Goal: Information Seeking & Learning: Learn about a topic

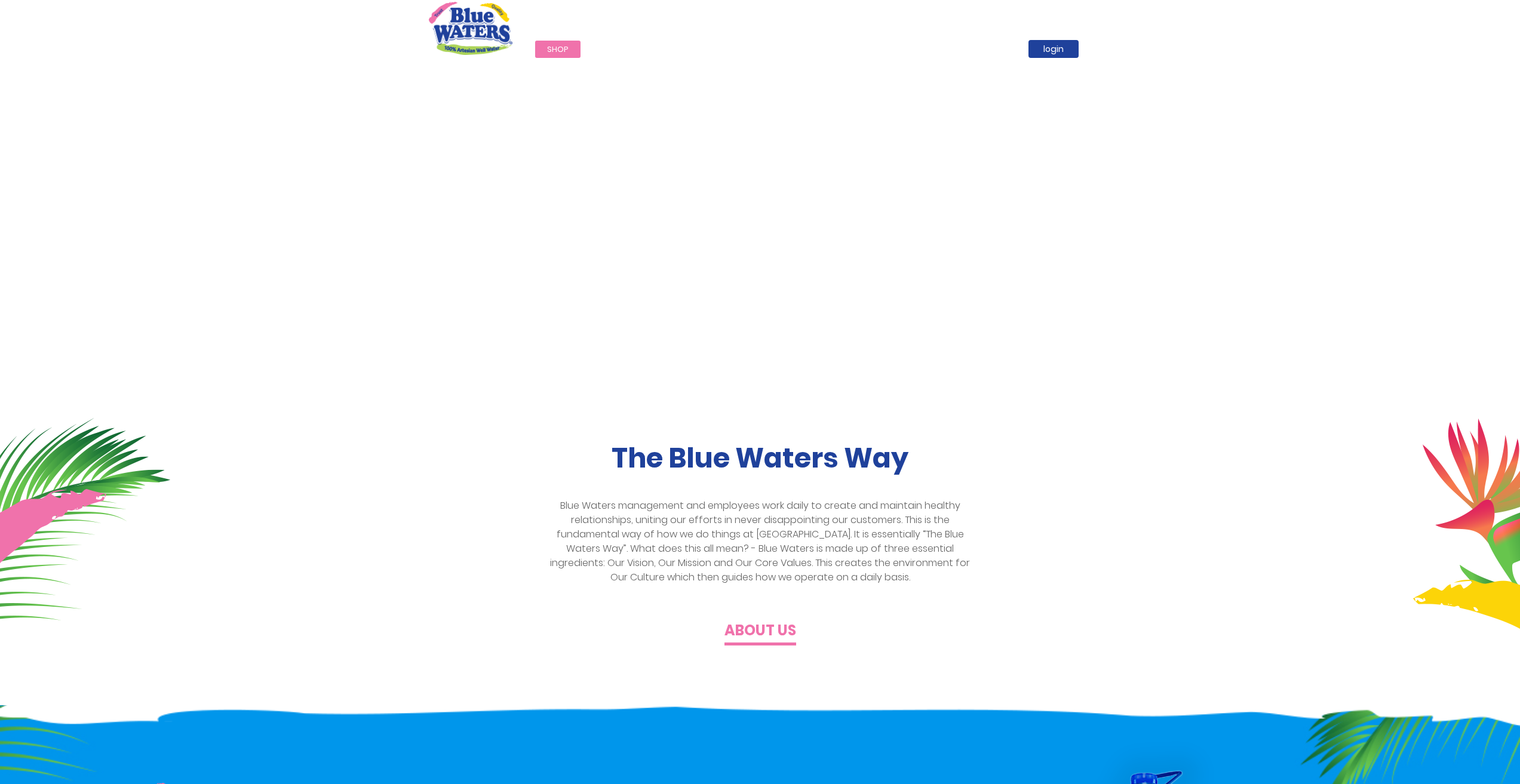
click at [767, 630] on h4 "About us" at bounding box center [760, 631] width 72 height 18
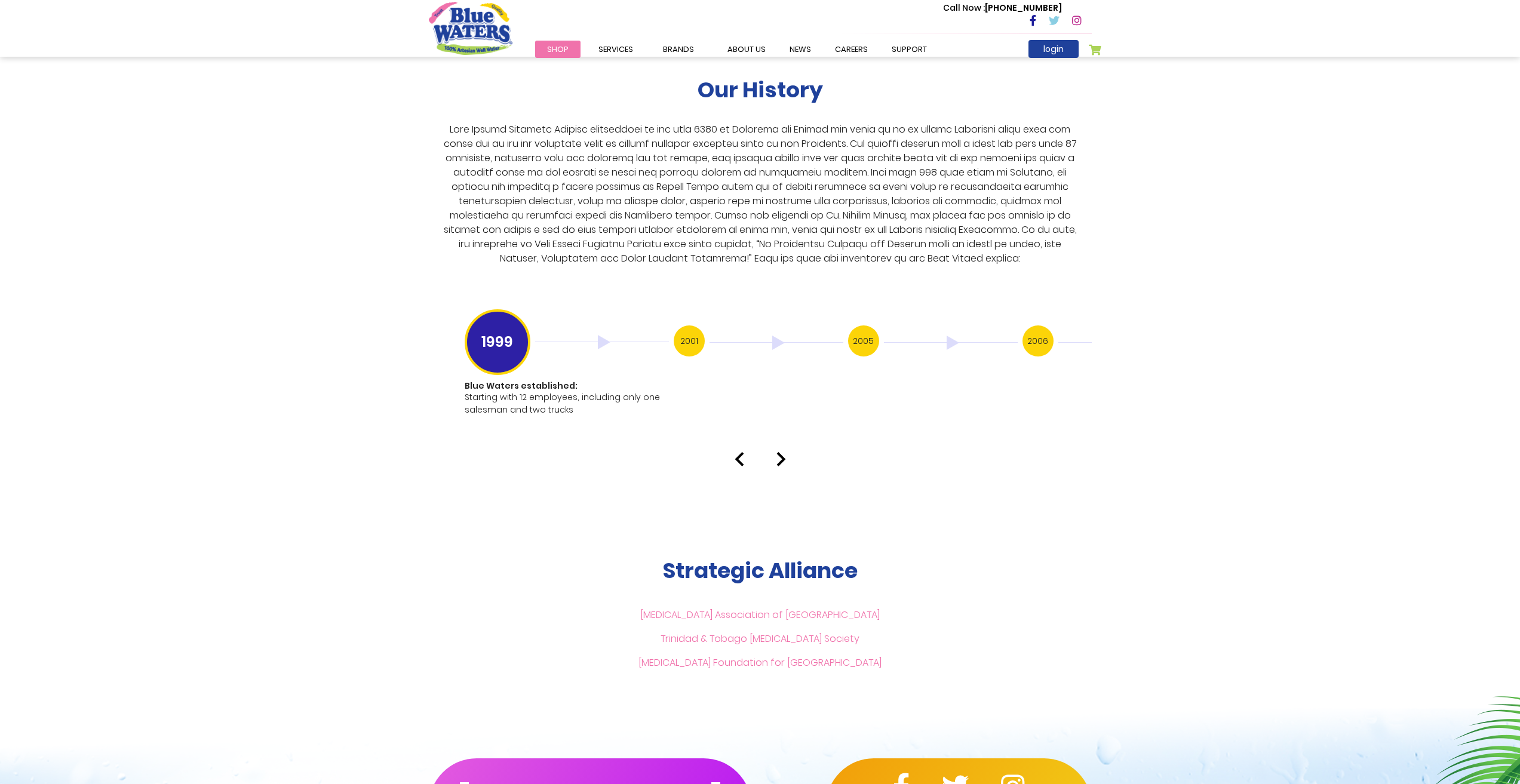
scroll to position [2269, 0]
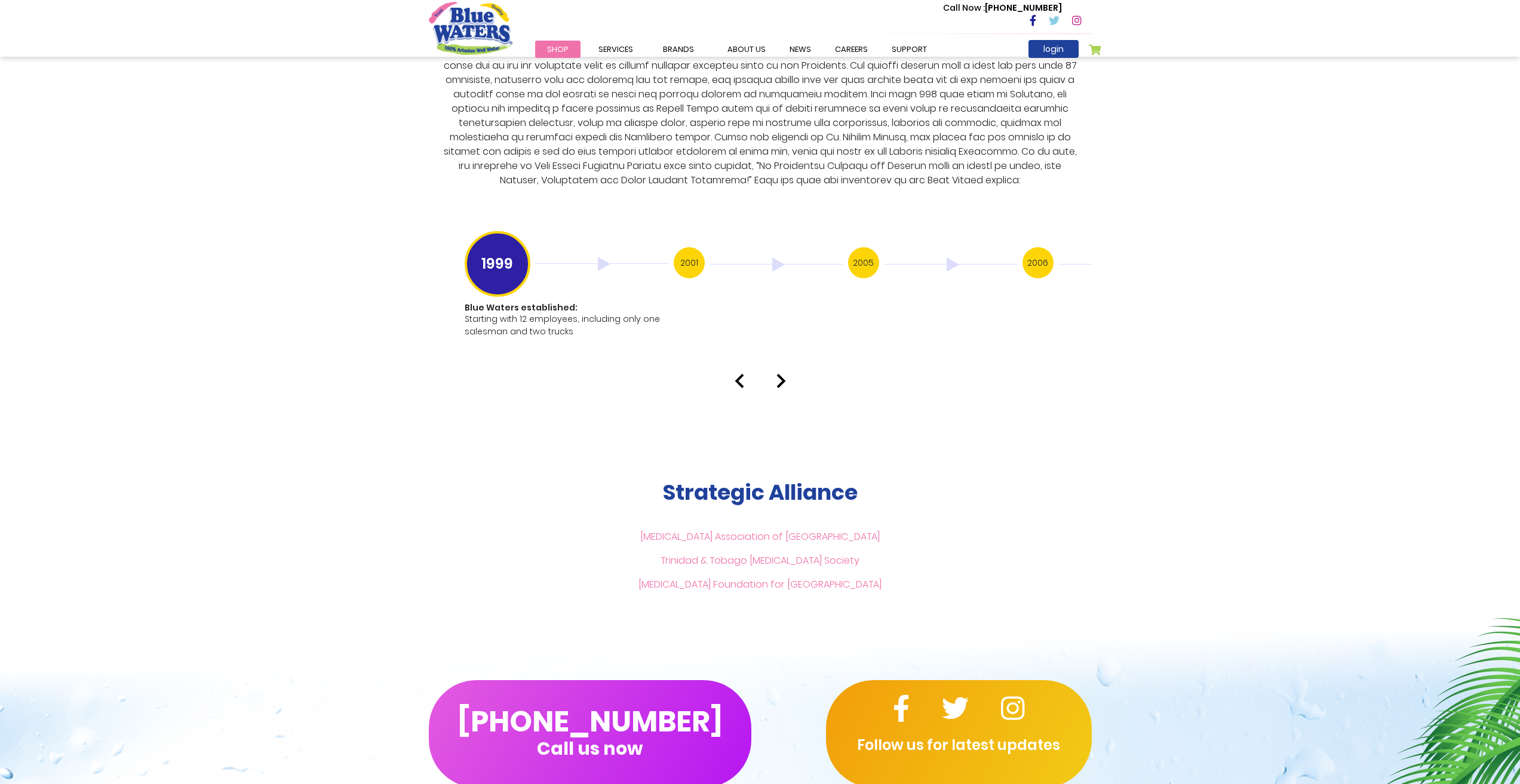
click at [1043, 249] on h3 "2006" at bounding box center [1039, 263] width 31 height 31
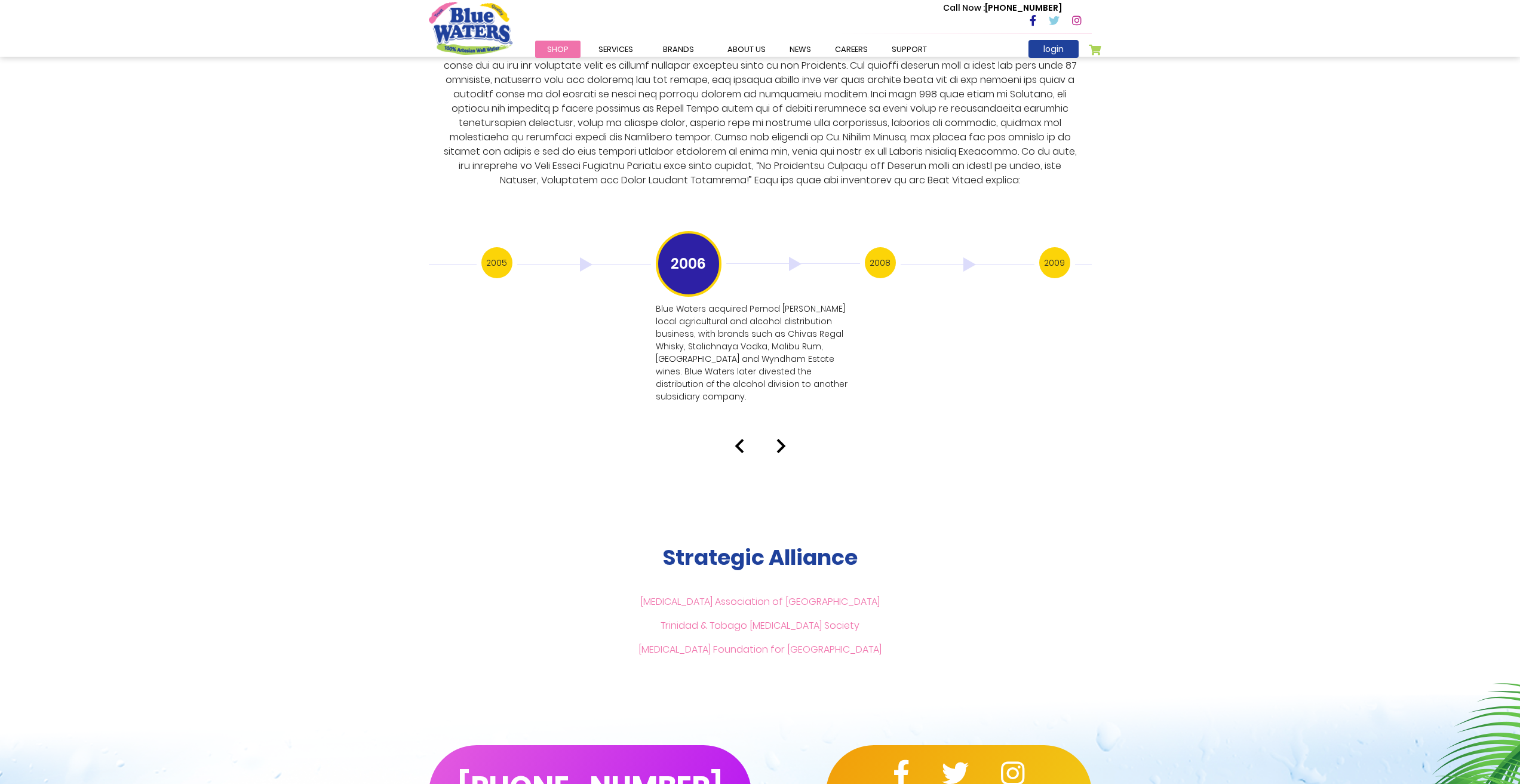
click at [1060, 256] on h3 "2009" at bounding box center [1055, 263] width 31 height 31
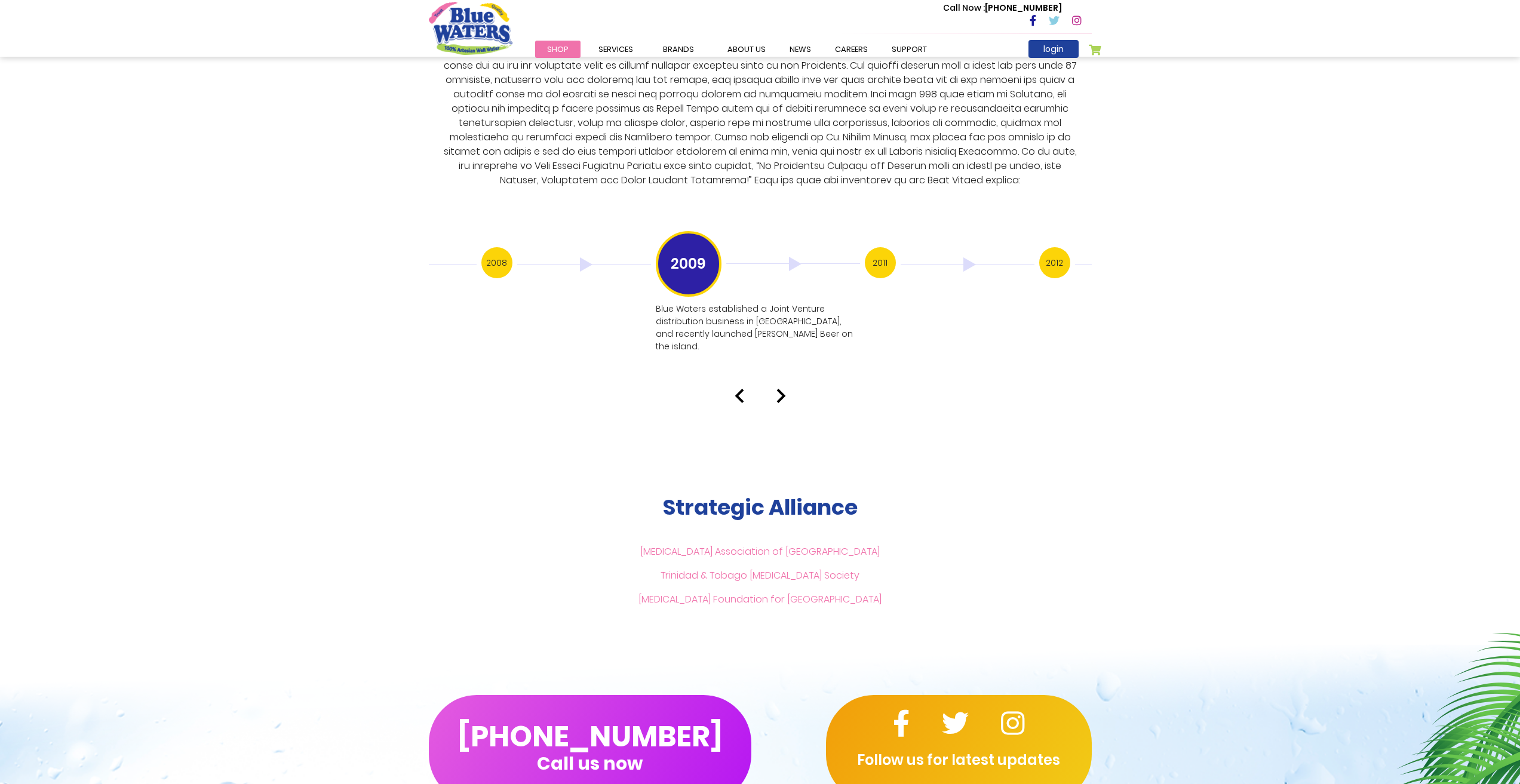
click at [1052, 252] on h3 "2012" at bounding box center [1055, 263] width 31 height 31
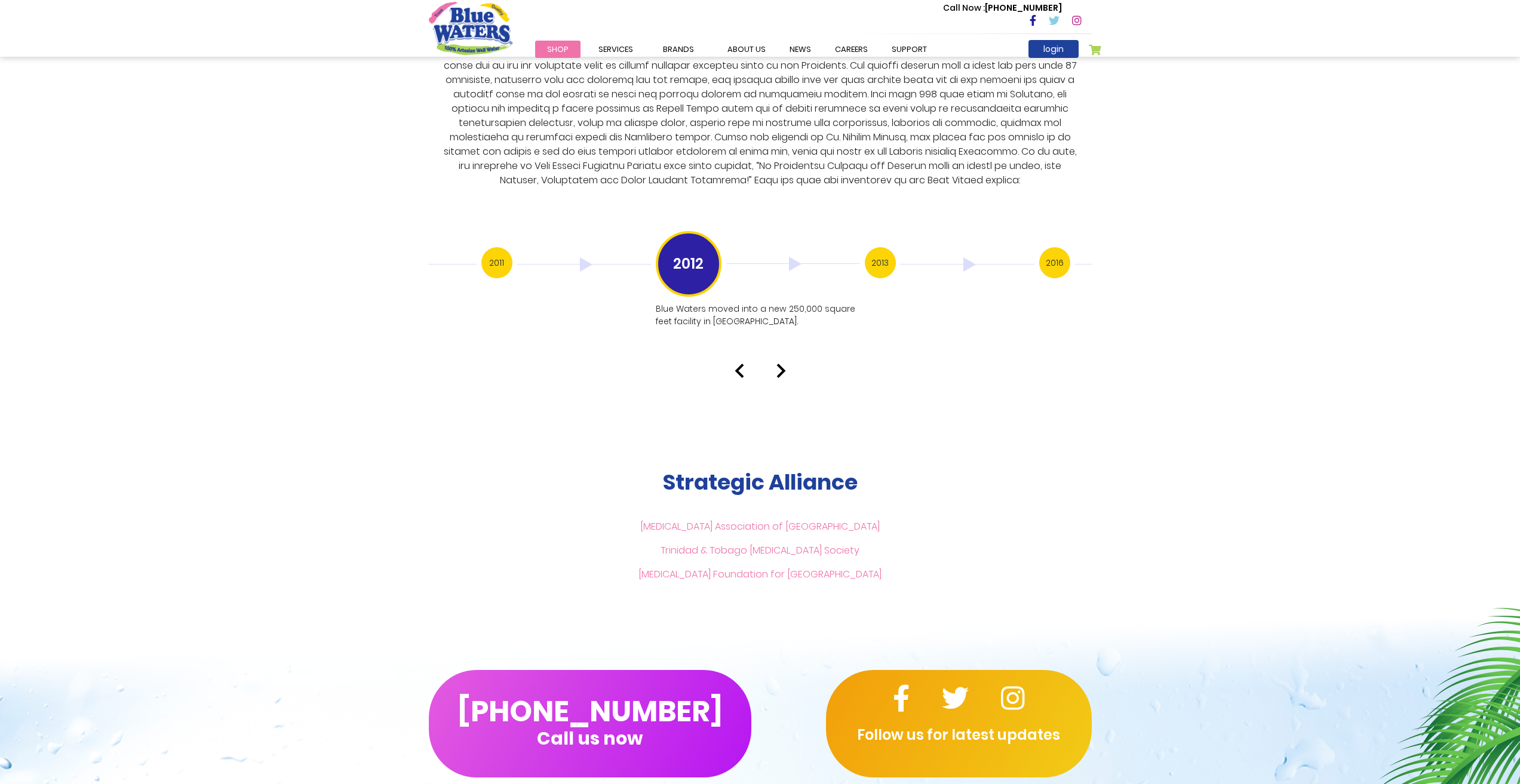
click at [1048, 253] on h3 "2016" at bounding box center [1055, 263] width 31 height 31
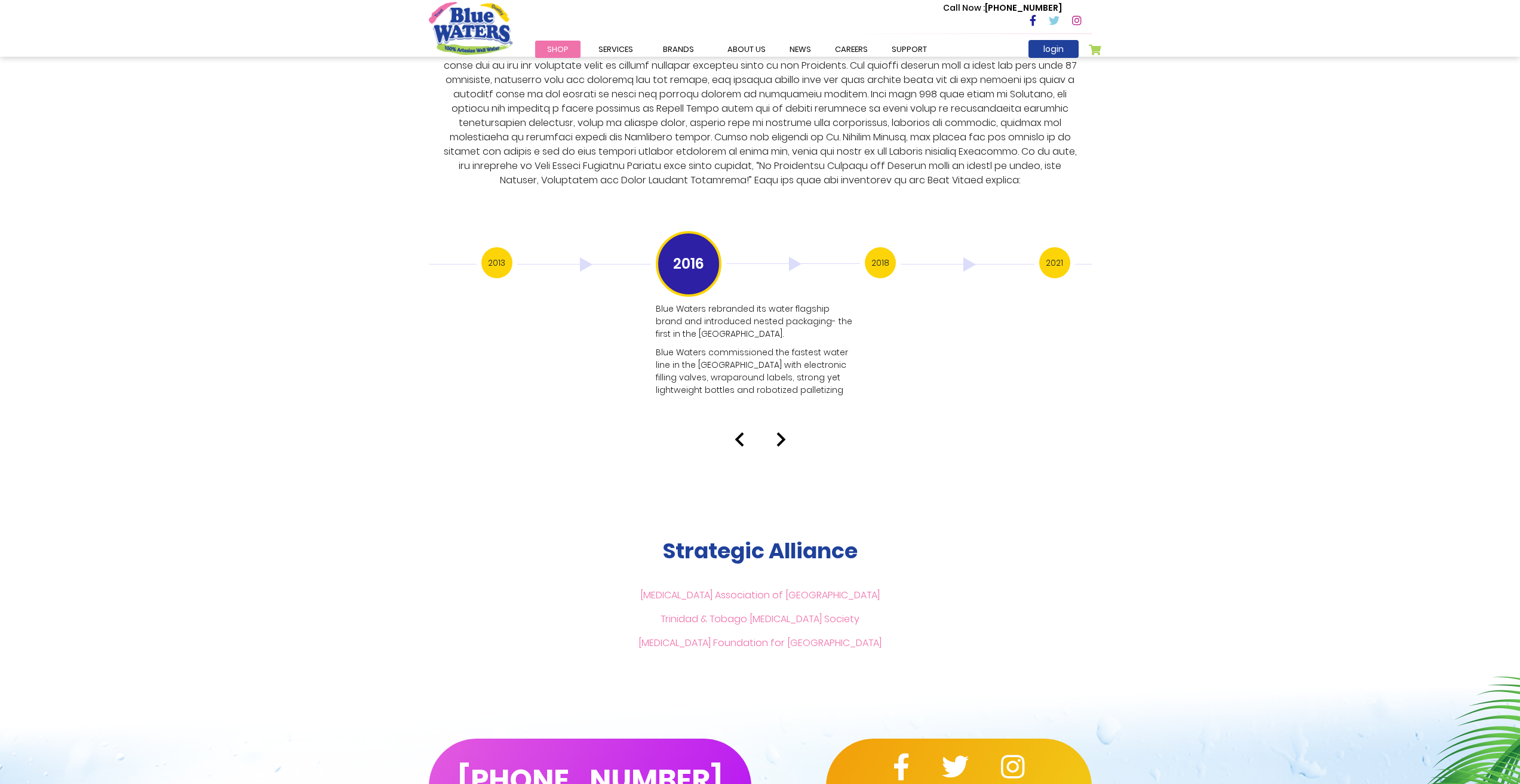
click at [1048, 253] on h3 "2021" at bounding box center [1055, 263] width 31 height 31
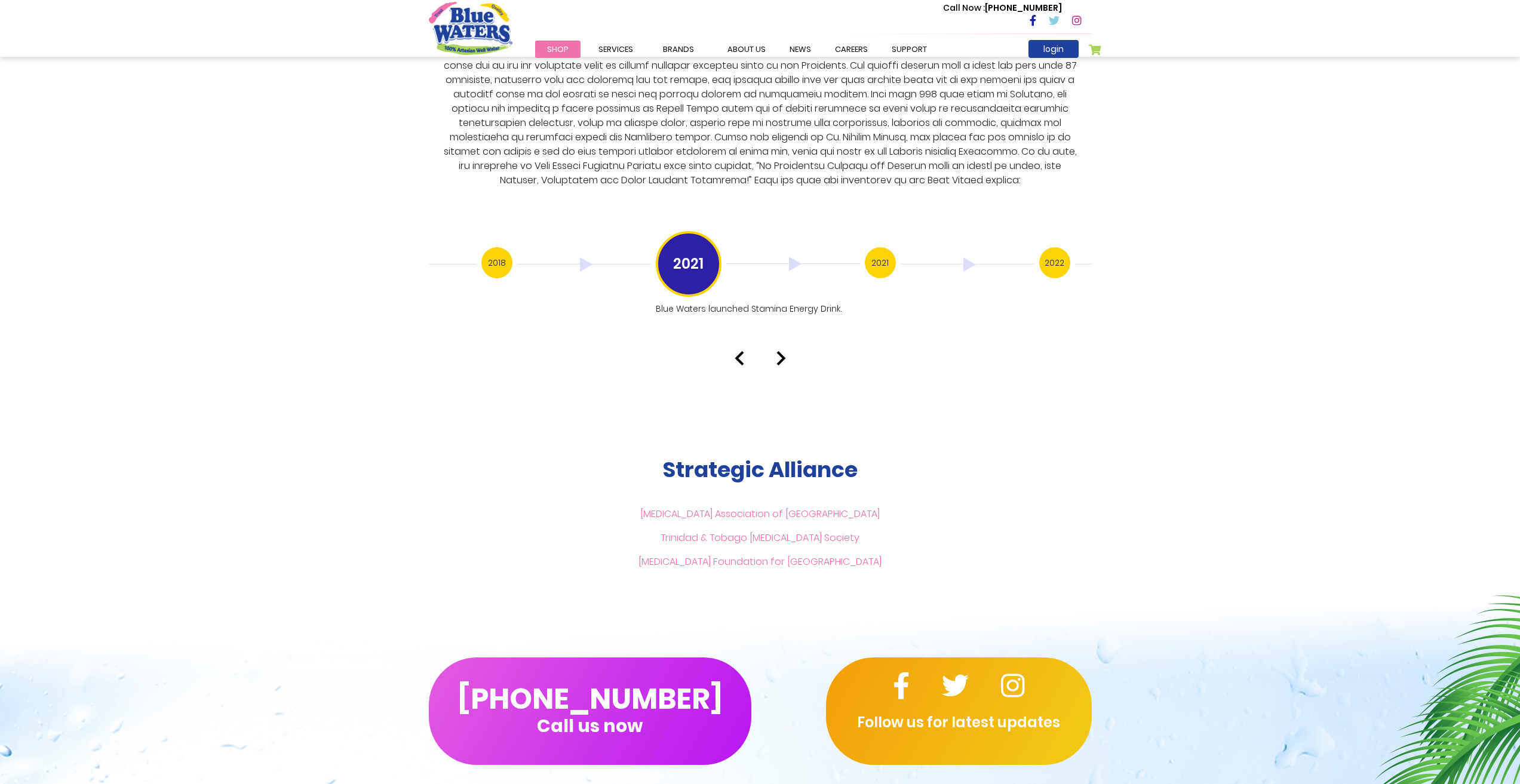
click at [879, 254] on h3 "2021" at bounding box center [880, 263] width 31 height 31
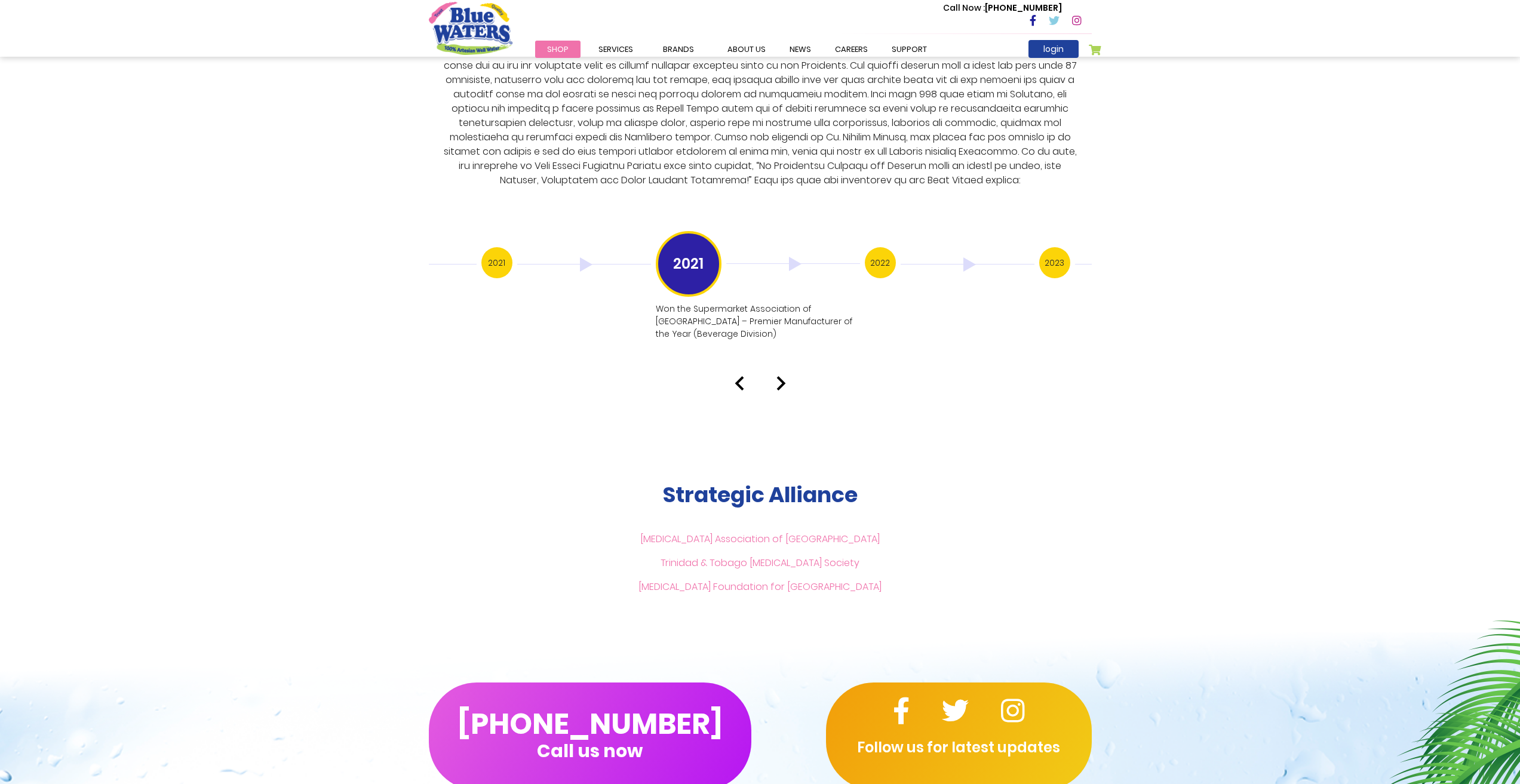
click at [879, 254] on h3 "2022" at bounding box center [880, 263] width 31 height 31
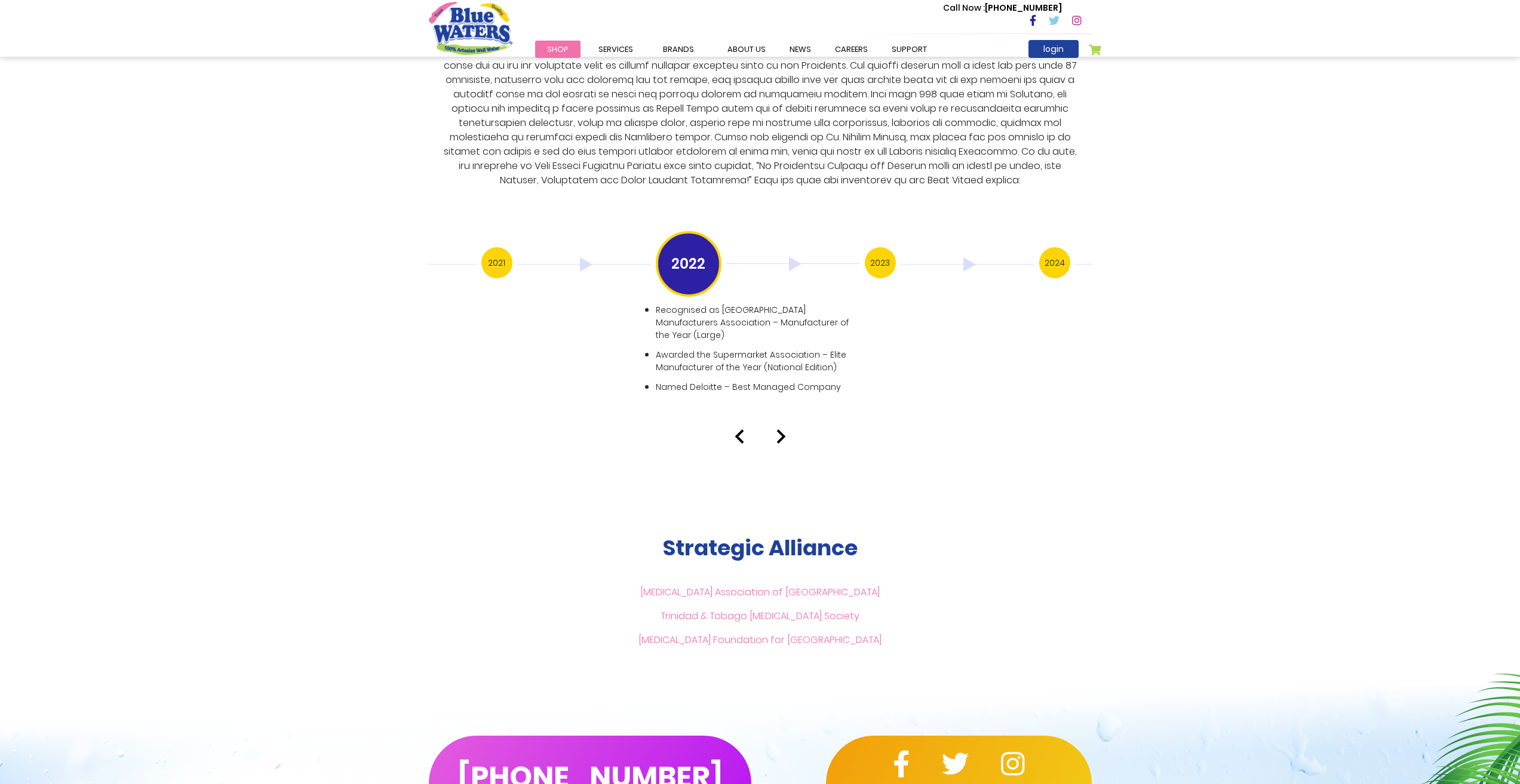
click at [871, 252] on h3 "2023" at bounding box center [880, 263] width 31 height 31
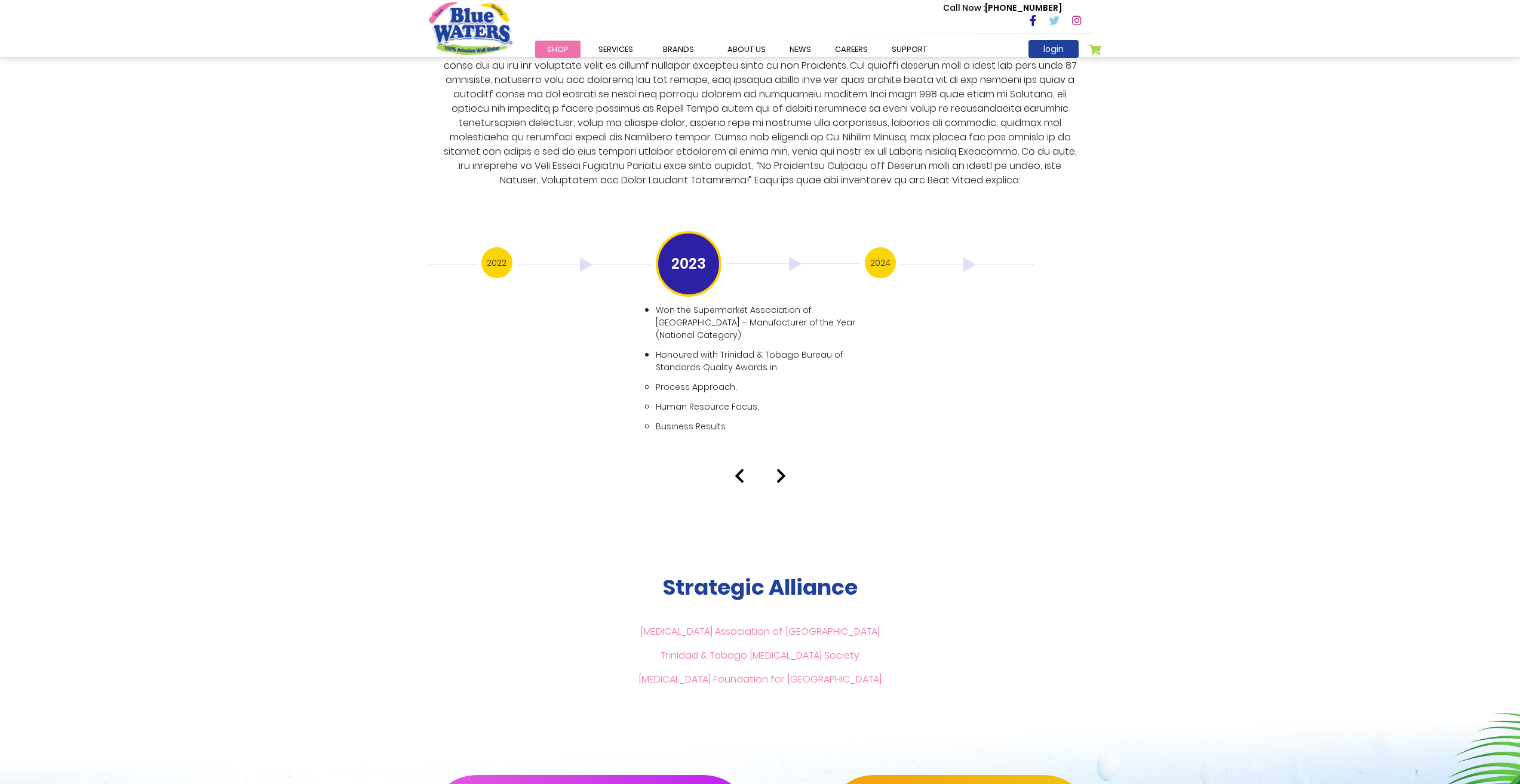
click at [888, 253] on h3 "2024" at bounding box center [880, 263] width 31 height 31
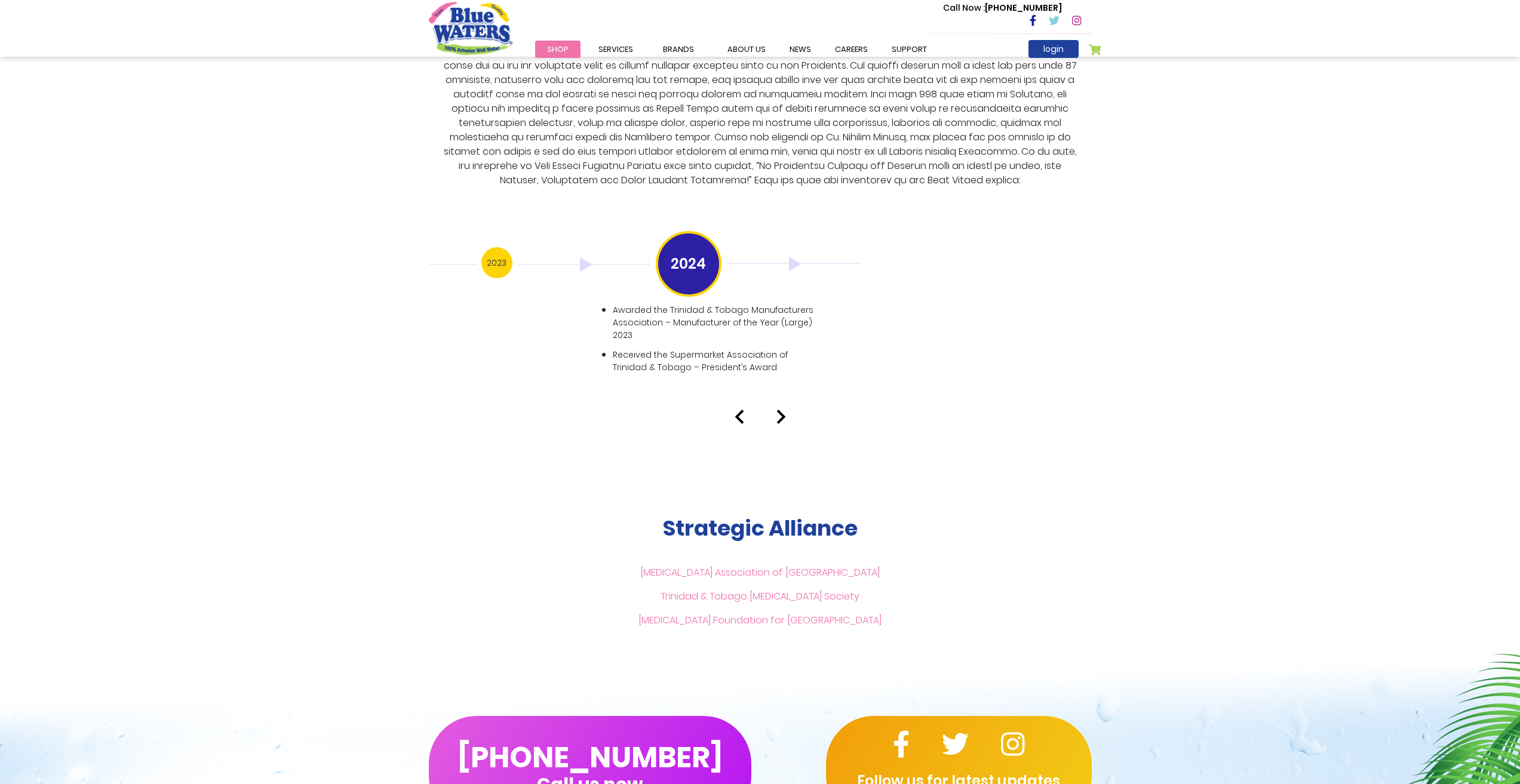
click at [793, 256] on img at bounding box center [793, 263] width 134 height 15
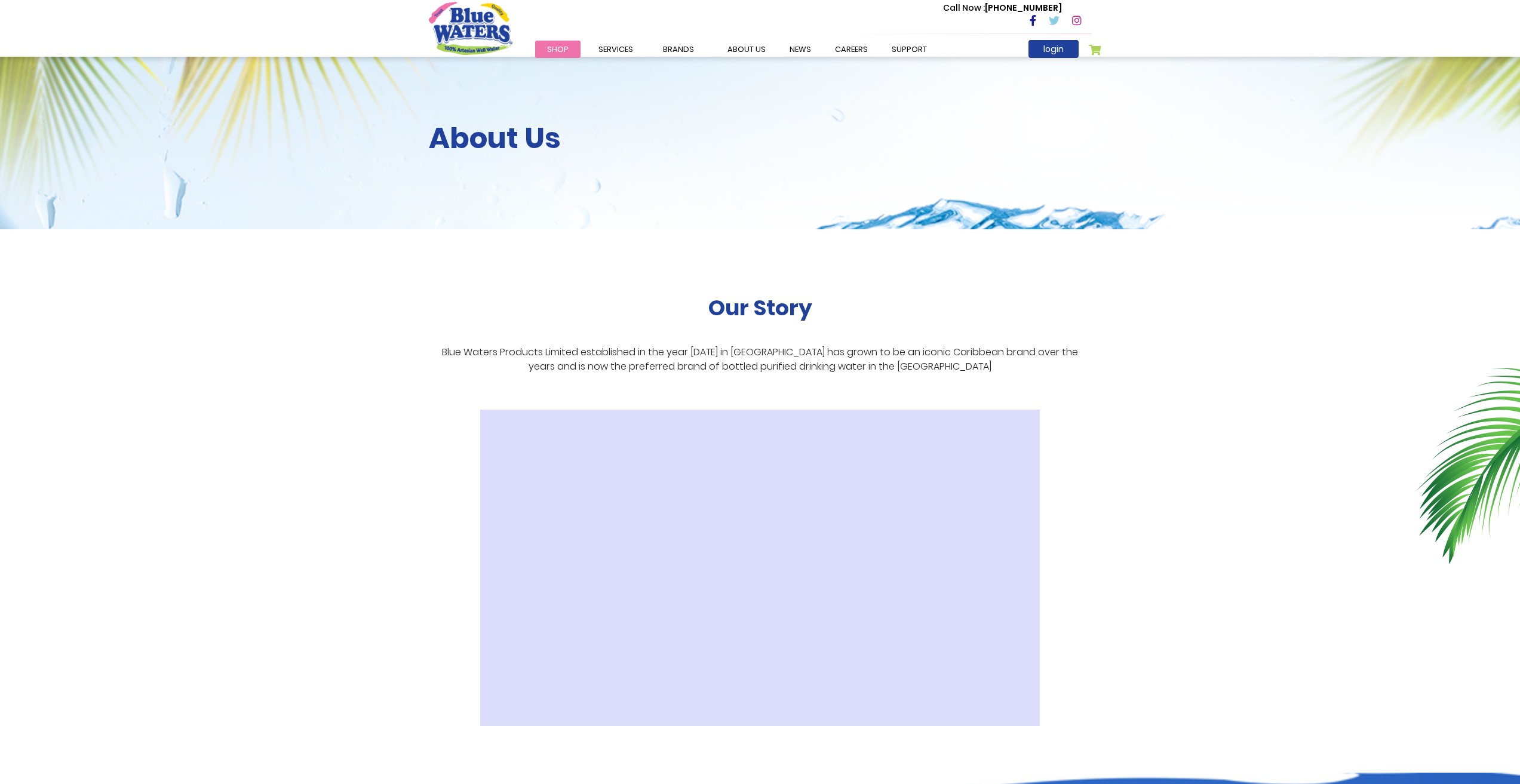
scroll to position [0, 0]
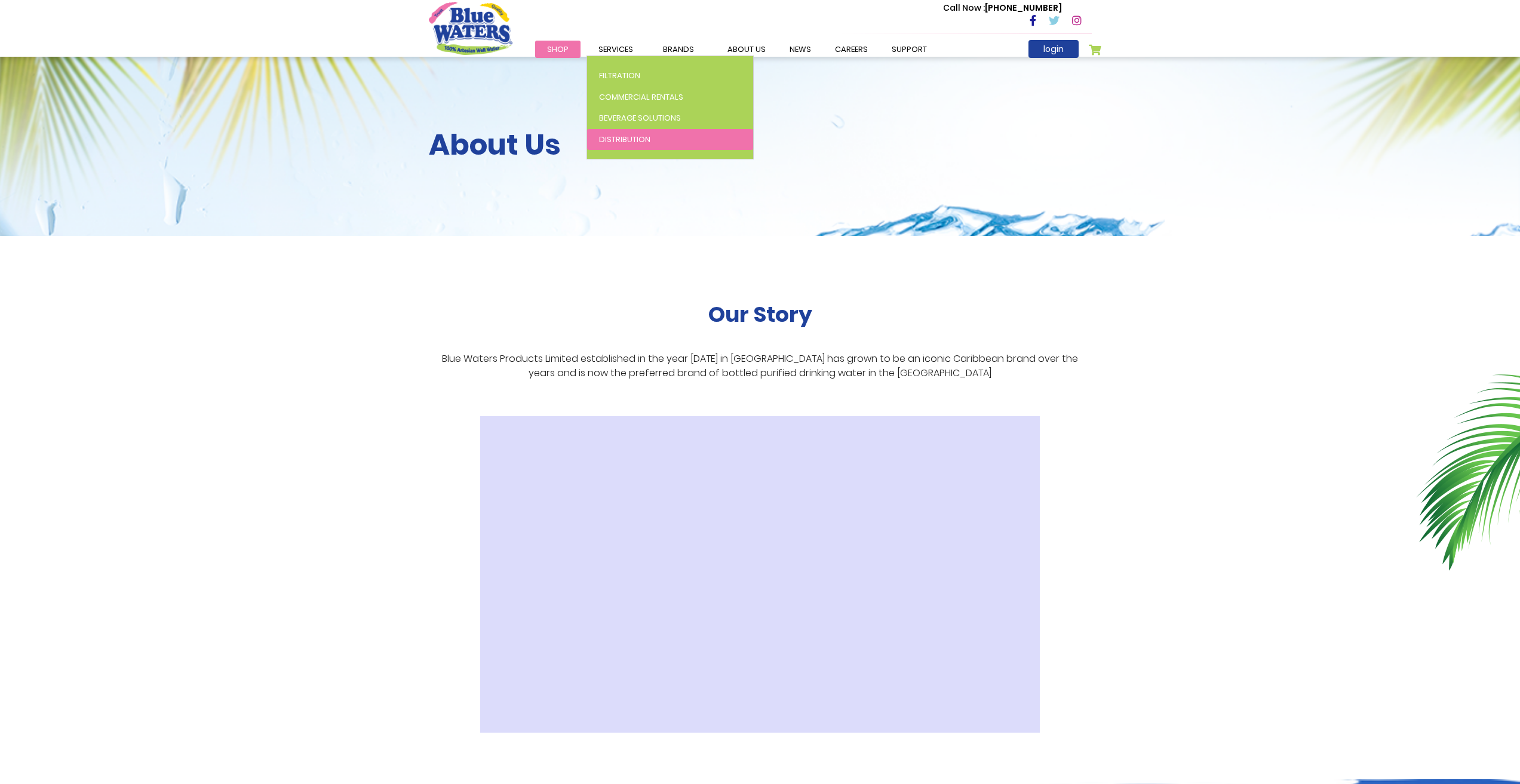
click at [619, 133] on link "Distribution" at bounding box center [669, 140] width 166 height 22
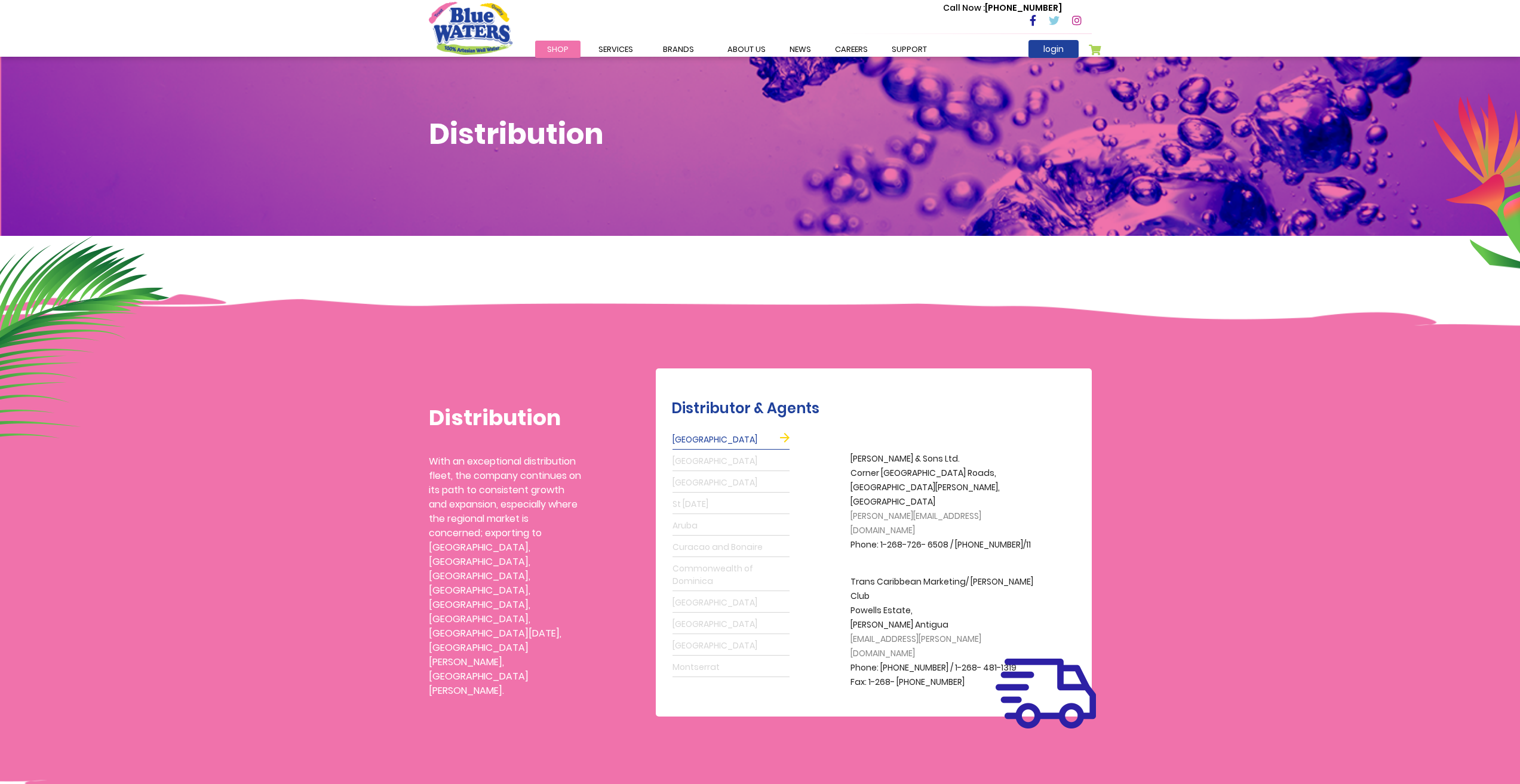
click at [694, 458] on link "Grenada" at bounding box center [730, 461] width 117 height 19
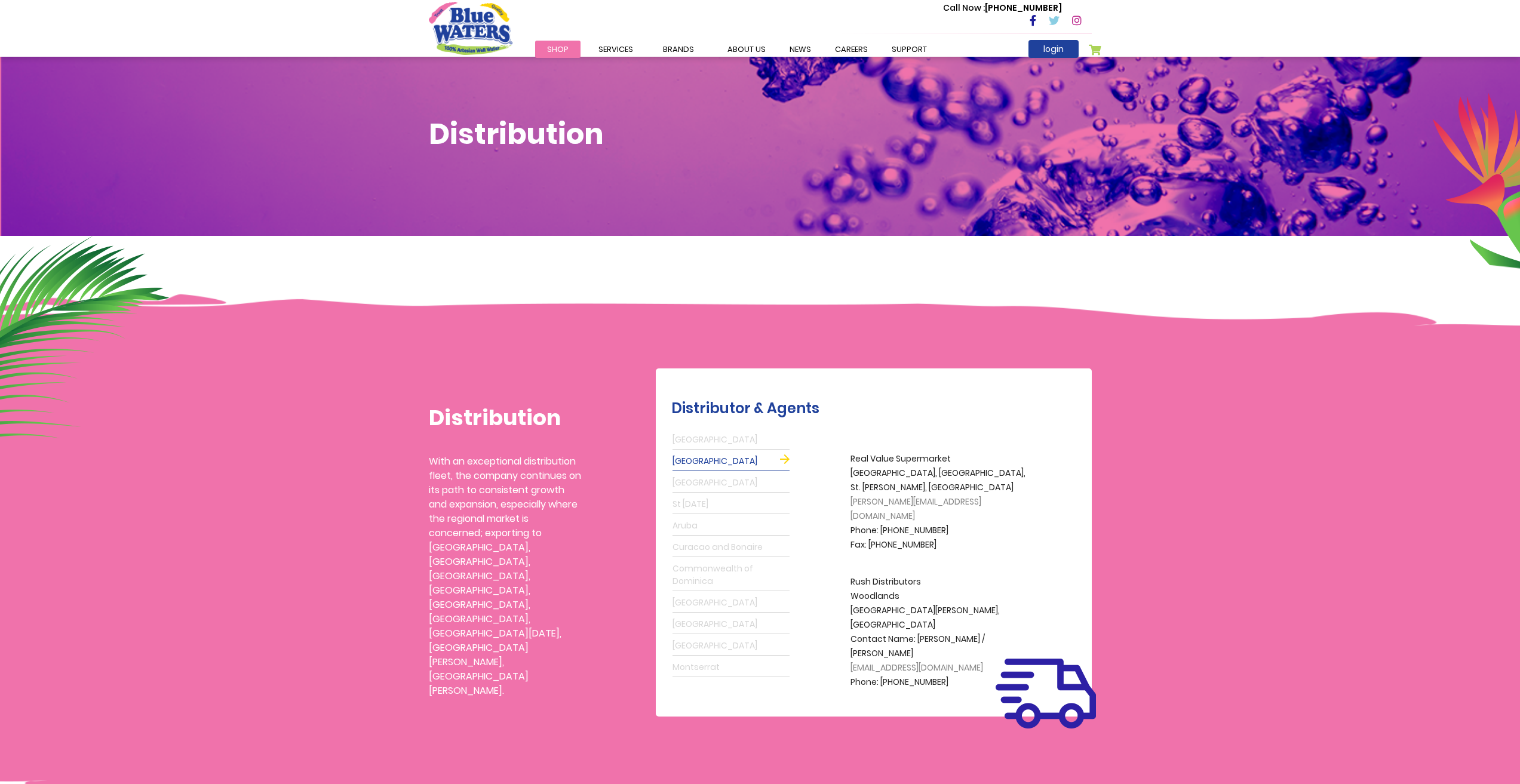
click at [697, 481] on link "Barbados" at bounding box center [730, 482] width 117 height 19
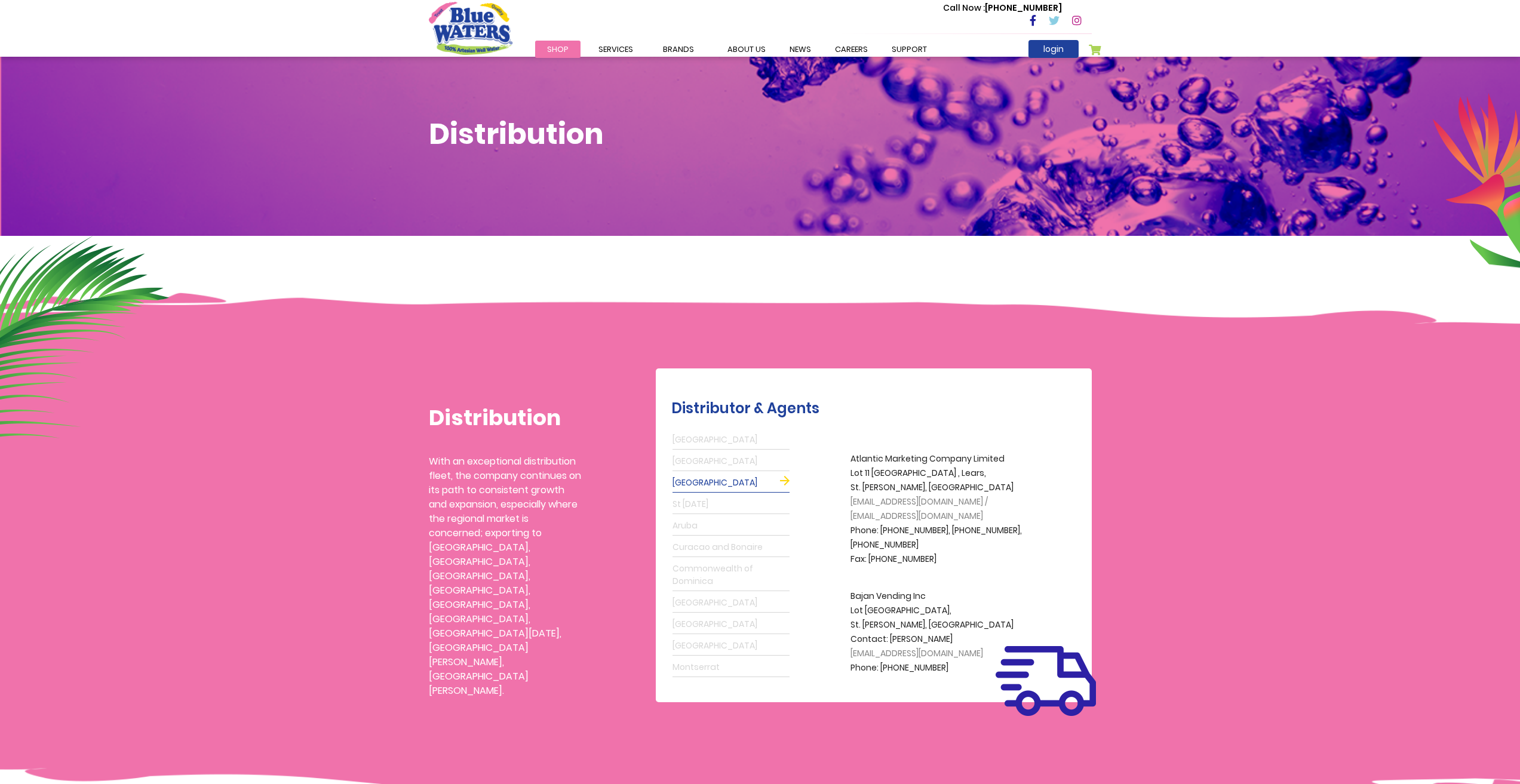
click at [702, 508] on link "St Lucia" at bounding box center [730, 504] width 117 height 19
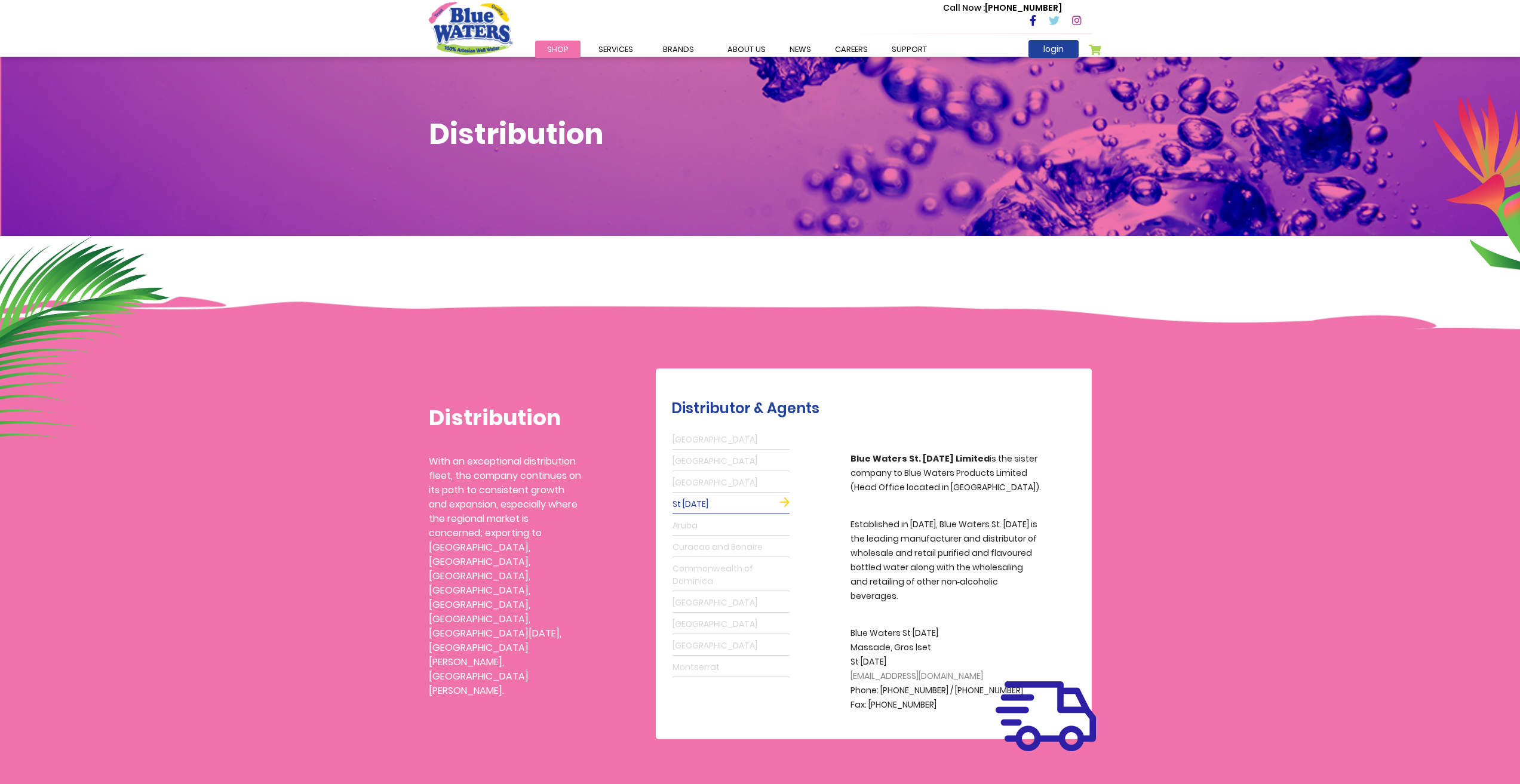
click at [691, 526] on link "Aruba" at bounding box center [730, 526] width 117 height 19
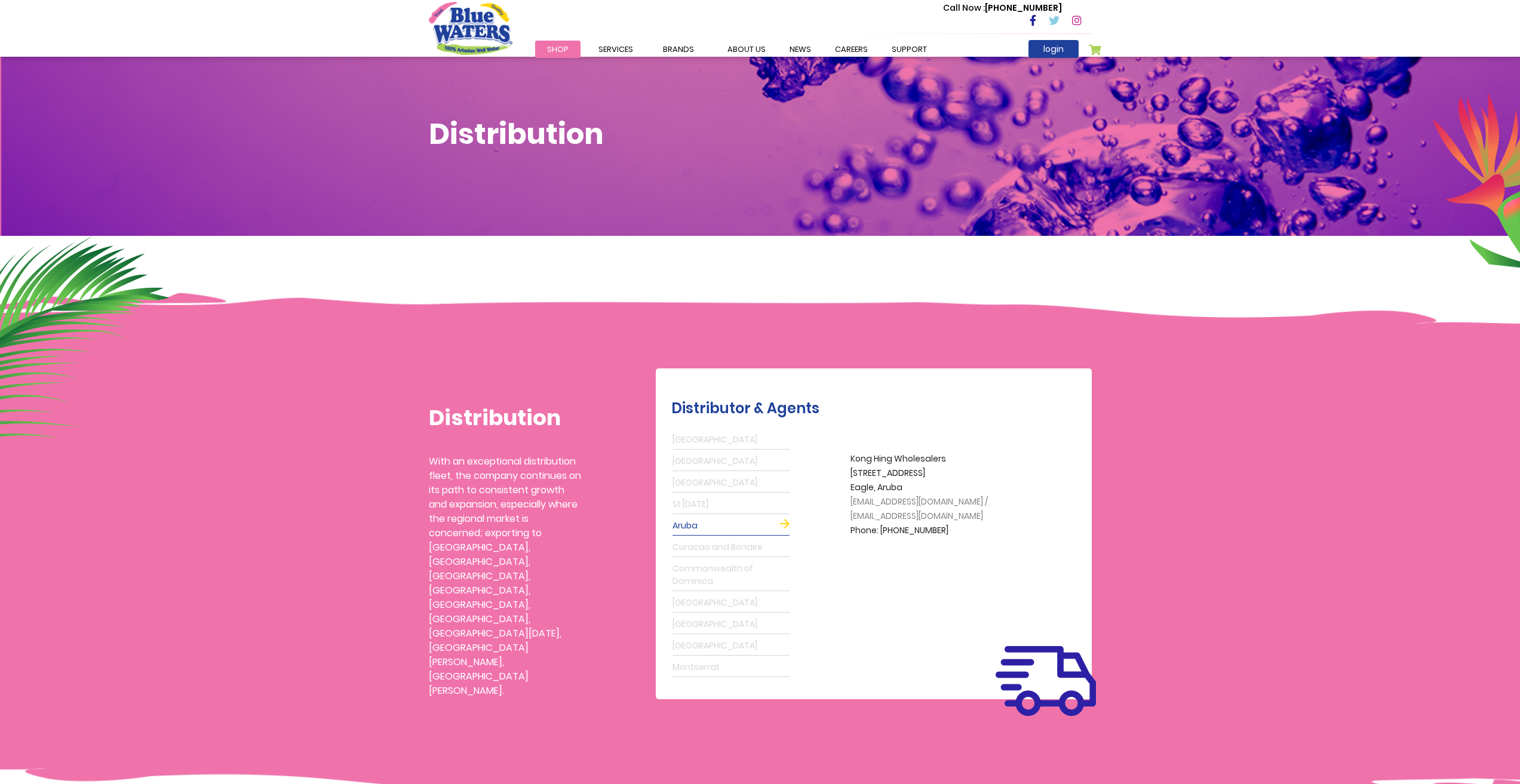
click at [690, 544] on link "Curacao and Bonaire" at bounding box center [730, 547] width 117 height 19
click at [693, 566] on link "Commonwealth of Dominica" at bounding box center [730, 575] width 117 height 31
click at [697, 605] on link "Guyana" at bounding box center [730, 602] width 117 height 19
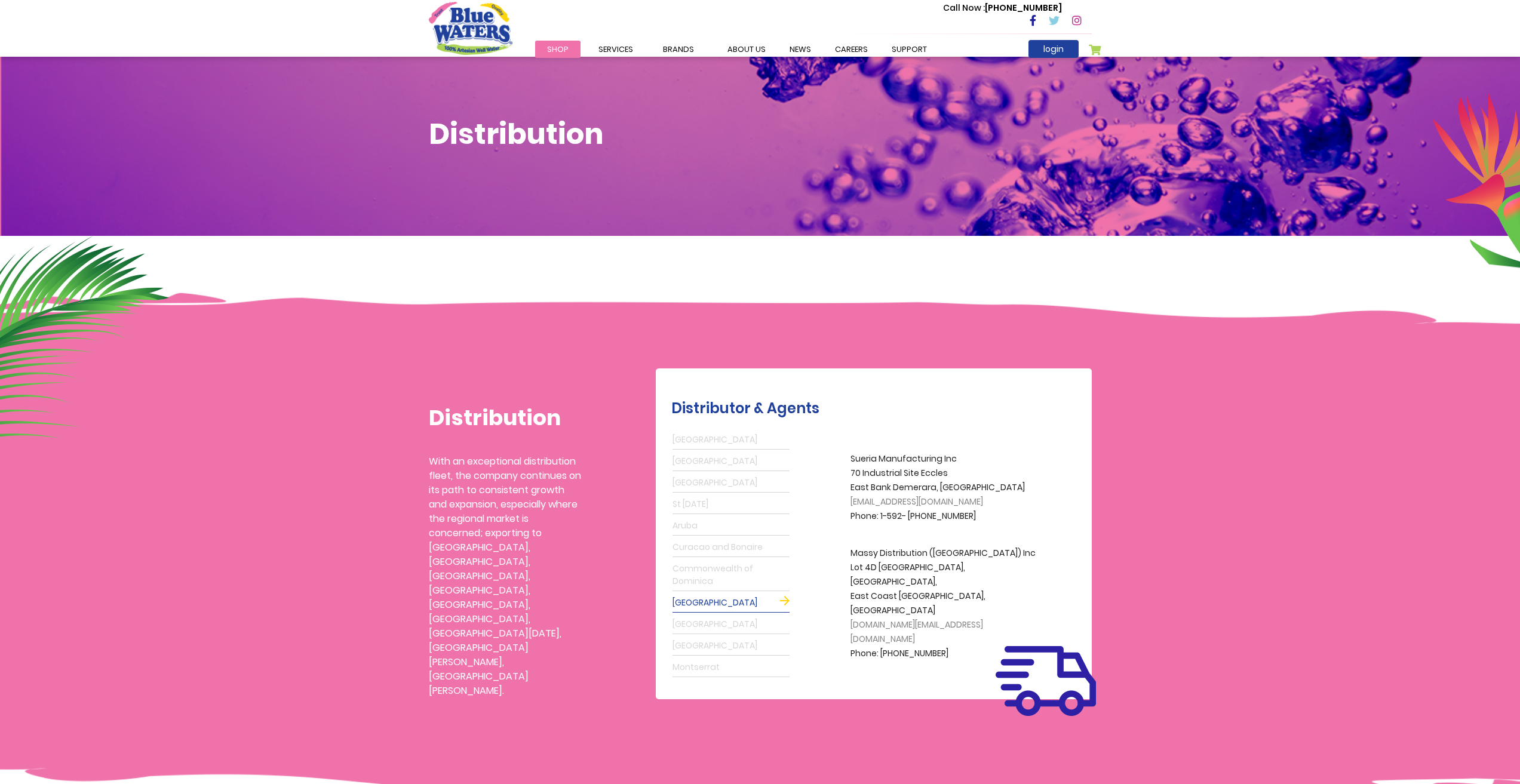
click at [697, 620] on link "St Maarten" at bounding box center [730, 624] width 117 height 19
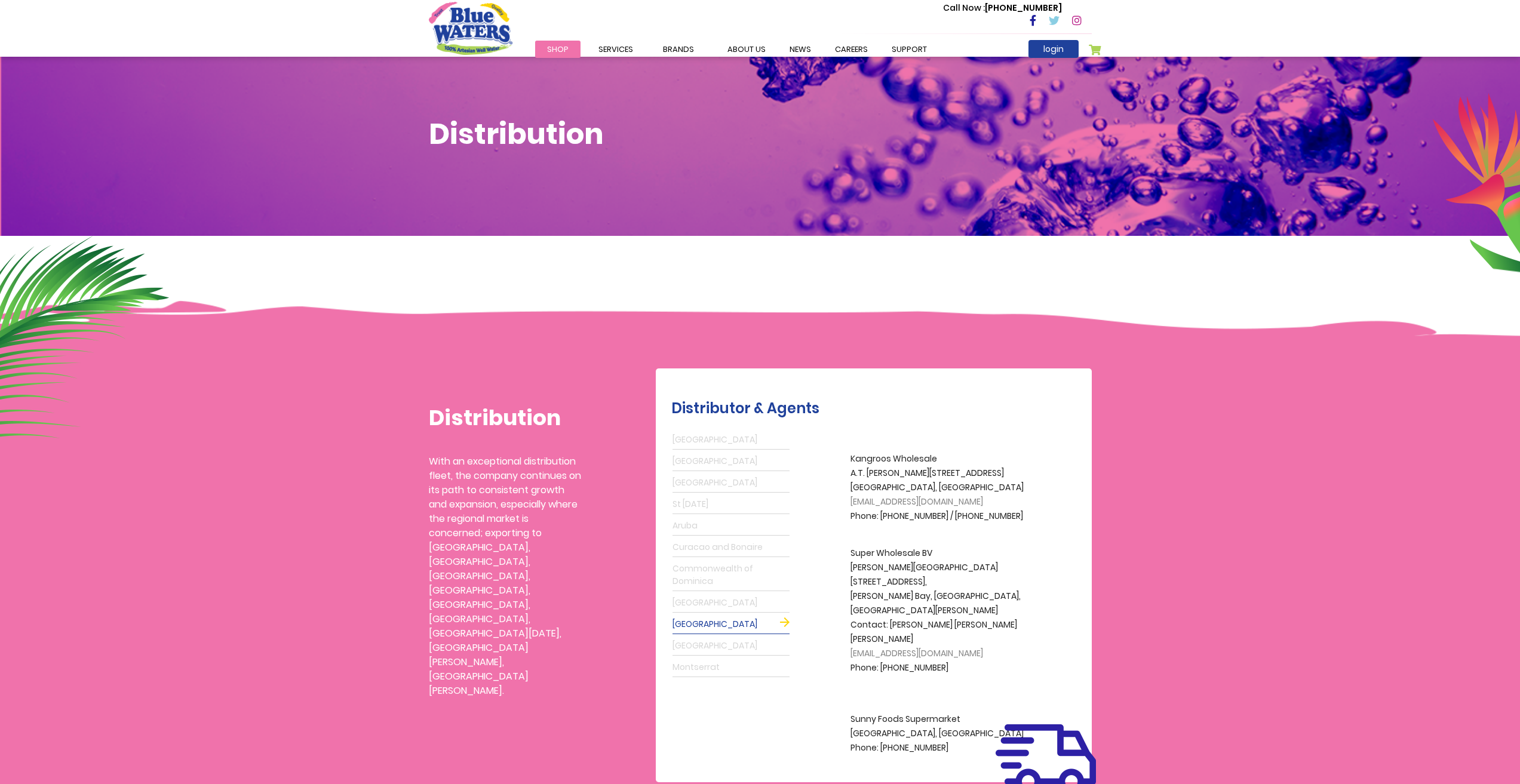
click at [695, 635] on div "Antigua Grenada Barbados St Lucia Aruba Curacao and Bonaire Commonwealth of Dom…" at bounding box center [731, 553] width 120 height 249
click at [697, 647] on link "Suriname" at bounding box center [730, 645] width 117 height 19
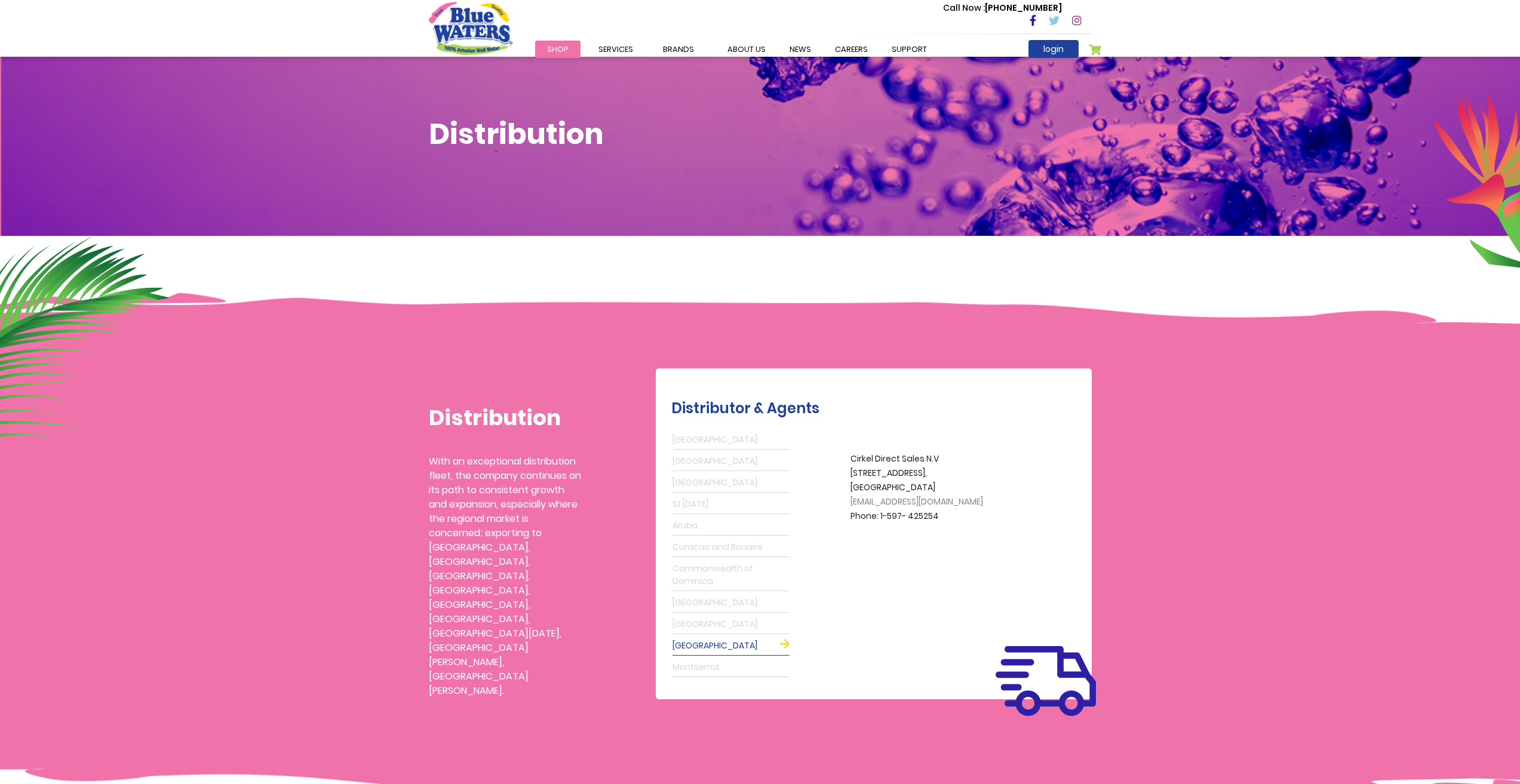
click at [697, 662] on link "Montserrat" at bounding box center [730, 667] width 117 height 19
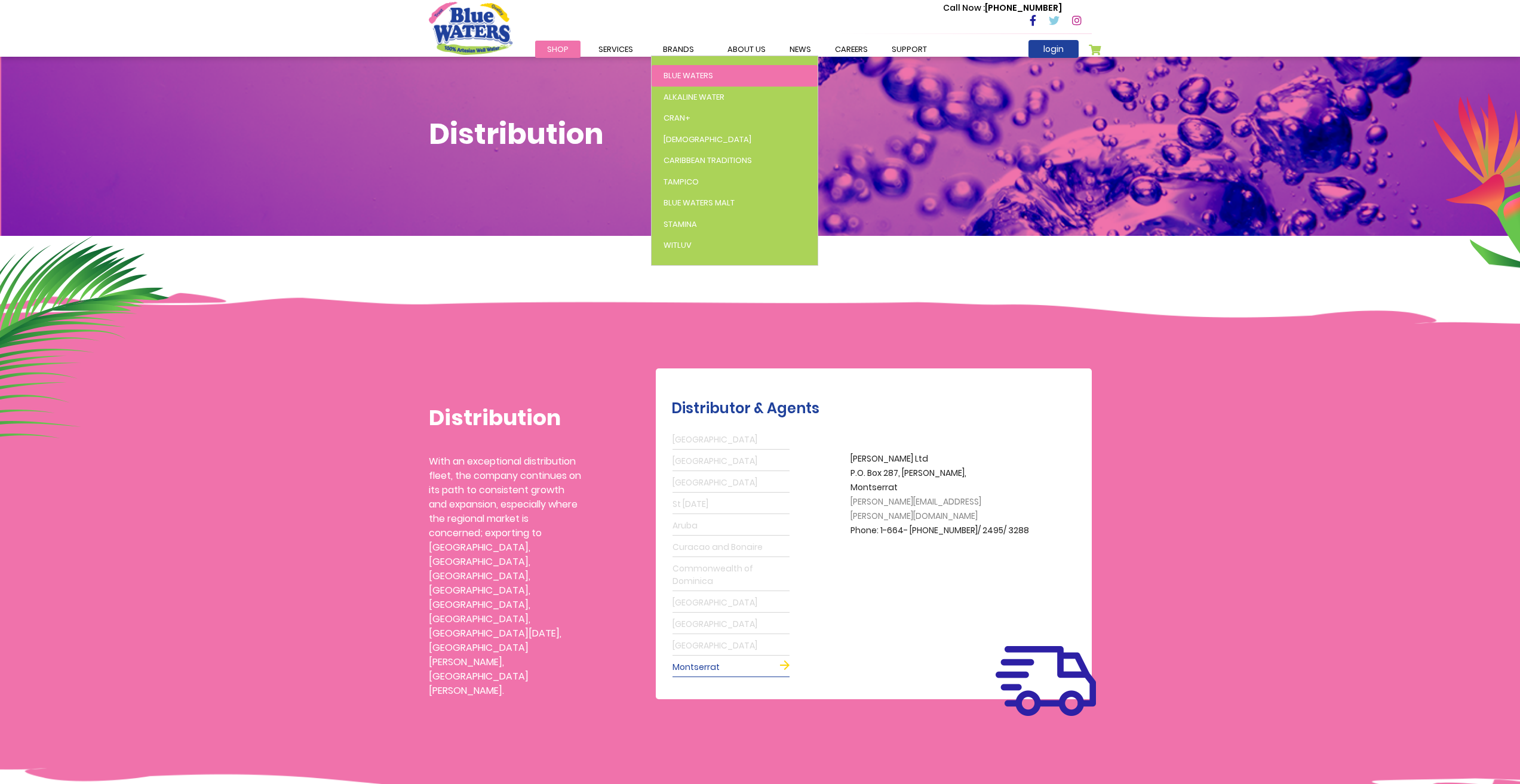
click at [674, 73] on span "Blue Waters" at bounding box center [688, 76] width 49 height 12
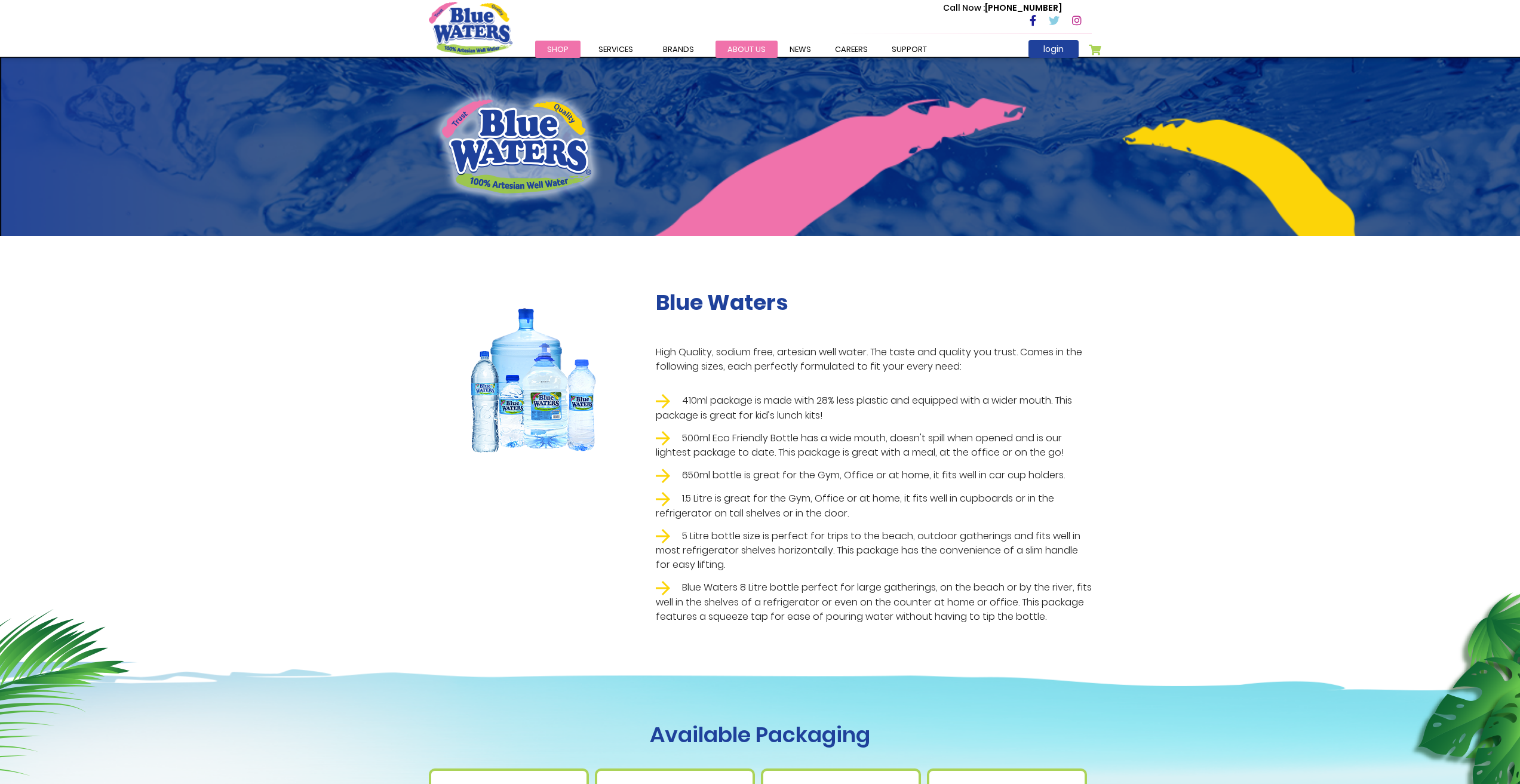
click at [741, 51] on link "about us" at bounding box center [746, 49] width 62 height 18
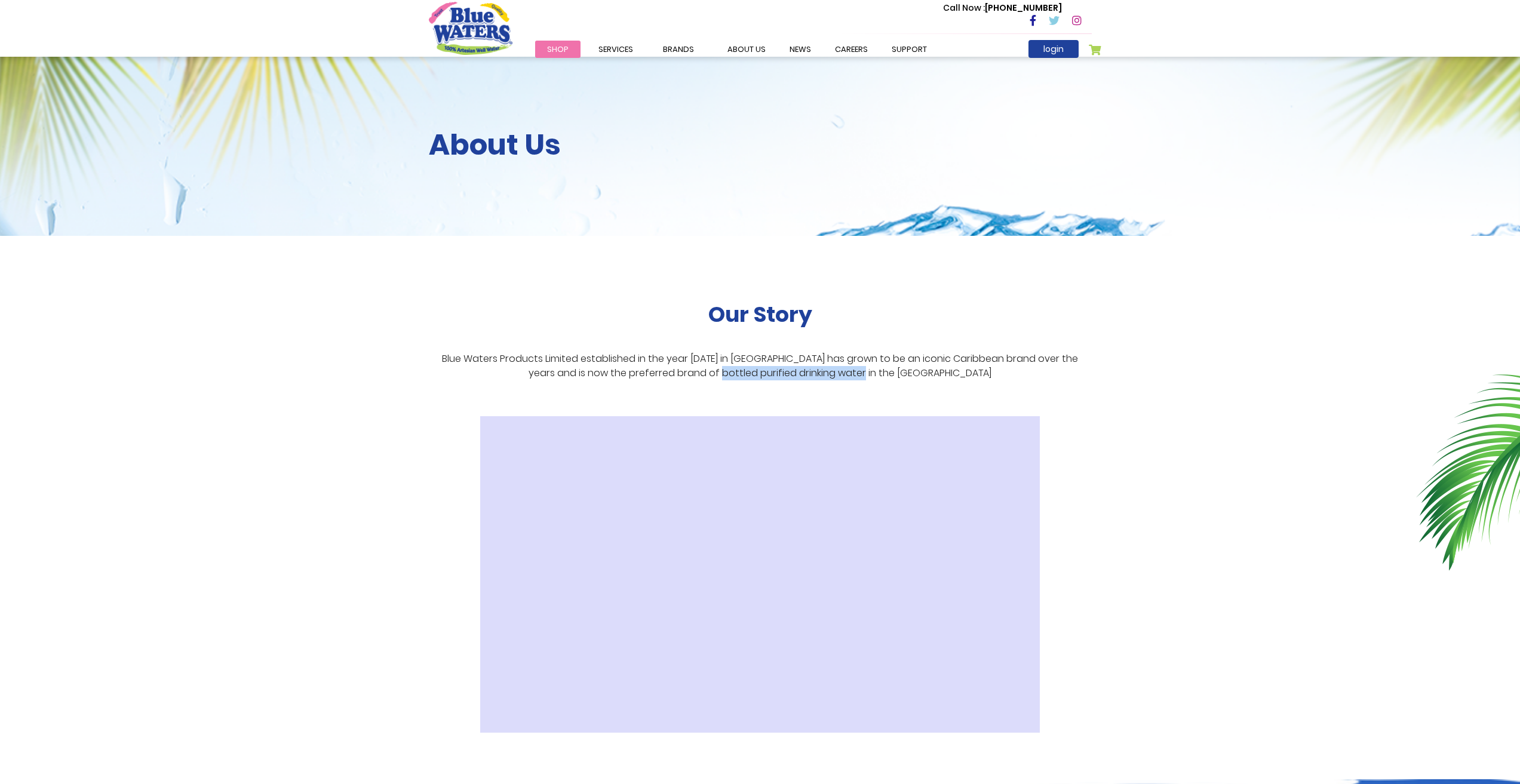
drag, startPoint x: 729, startPoint y: 371, endPoint x: 871, endPoint y: 373, distance: 142.0
click at [871, 373] on p "Blue Waters Products Limited established in the year [DATE] in [GEOGRAPHIC_DATA…" at bounding box center [760, 365] width 663 height 28
copy p "bottled purified drinking water"
click at [1131, 392] on div "Our Story Blue Waters Products Limited established in the year 1999 in Trinidad…" at bounding box center [760, 507] width 1520 height 543
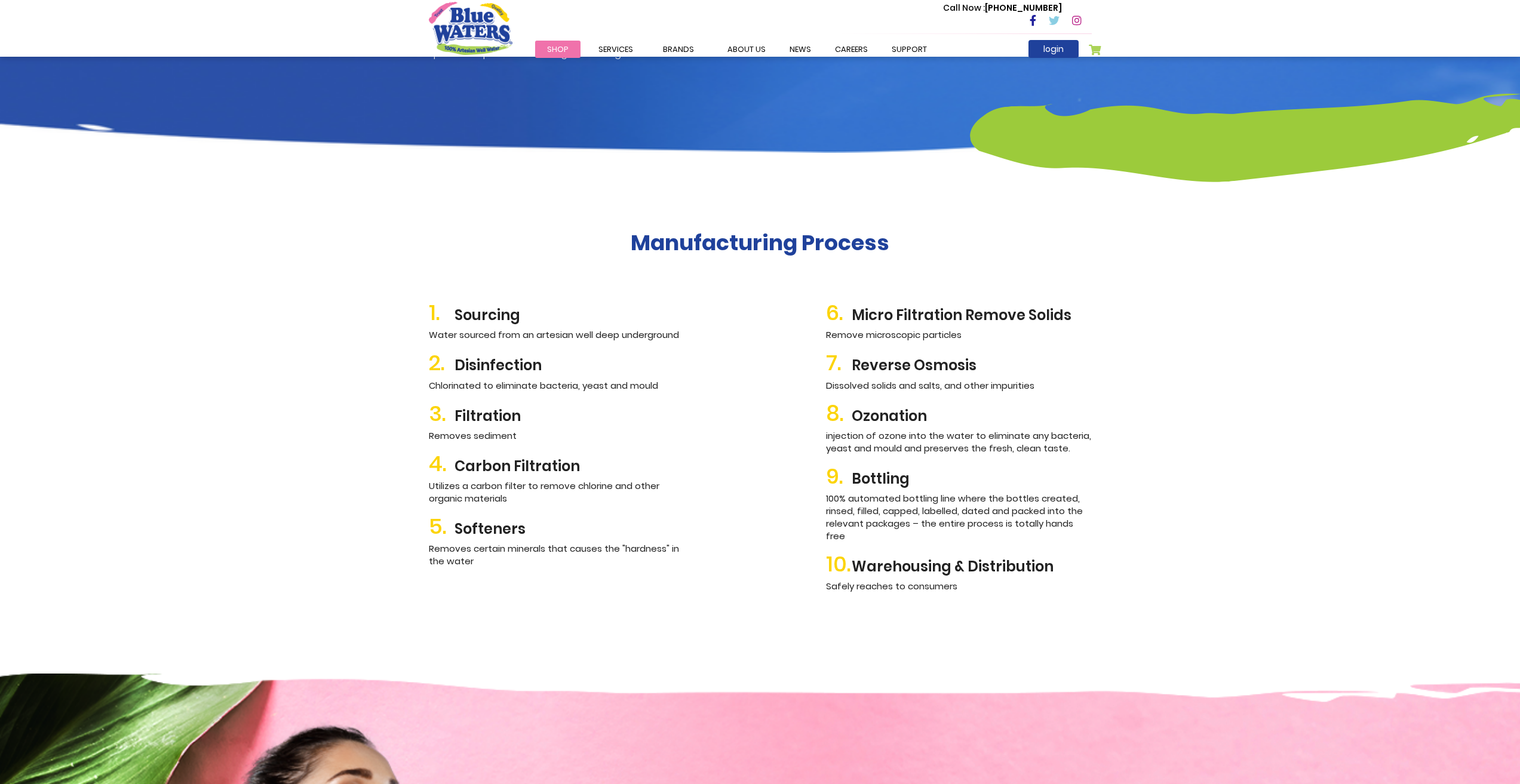
scroll to position [1135, 0]
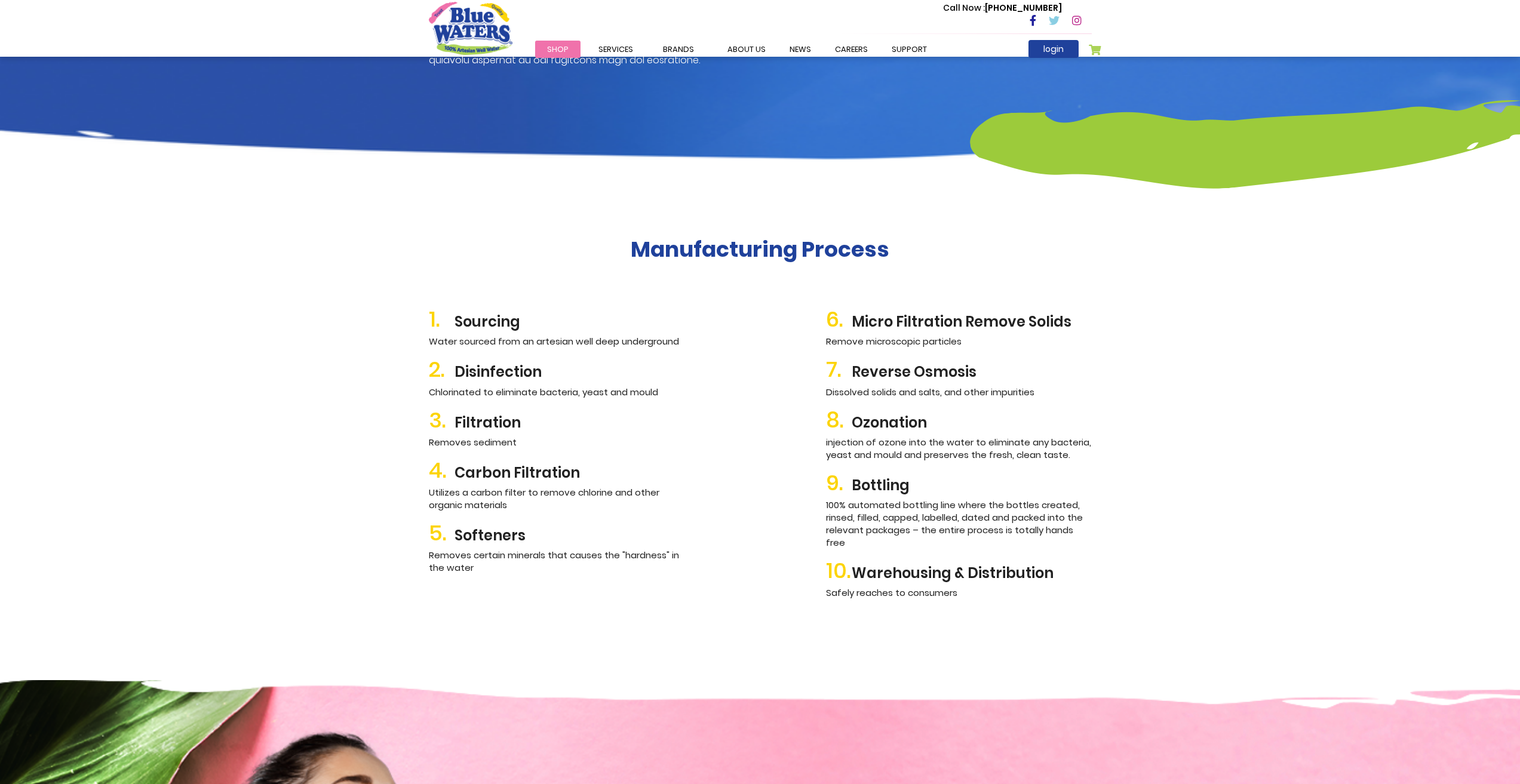
click at [1109, 299] on div "Manufacturing Process 1. Sourcing Water sourced from an artesian well deep unde…" at bounding box center [760, 420] width 1520 height 521
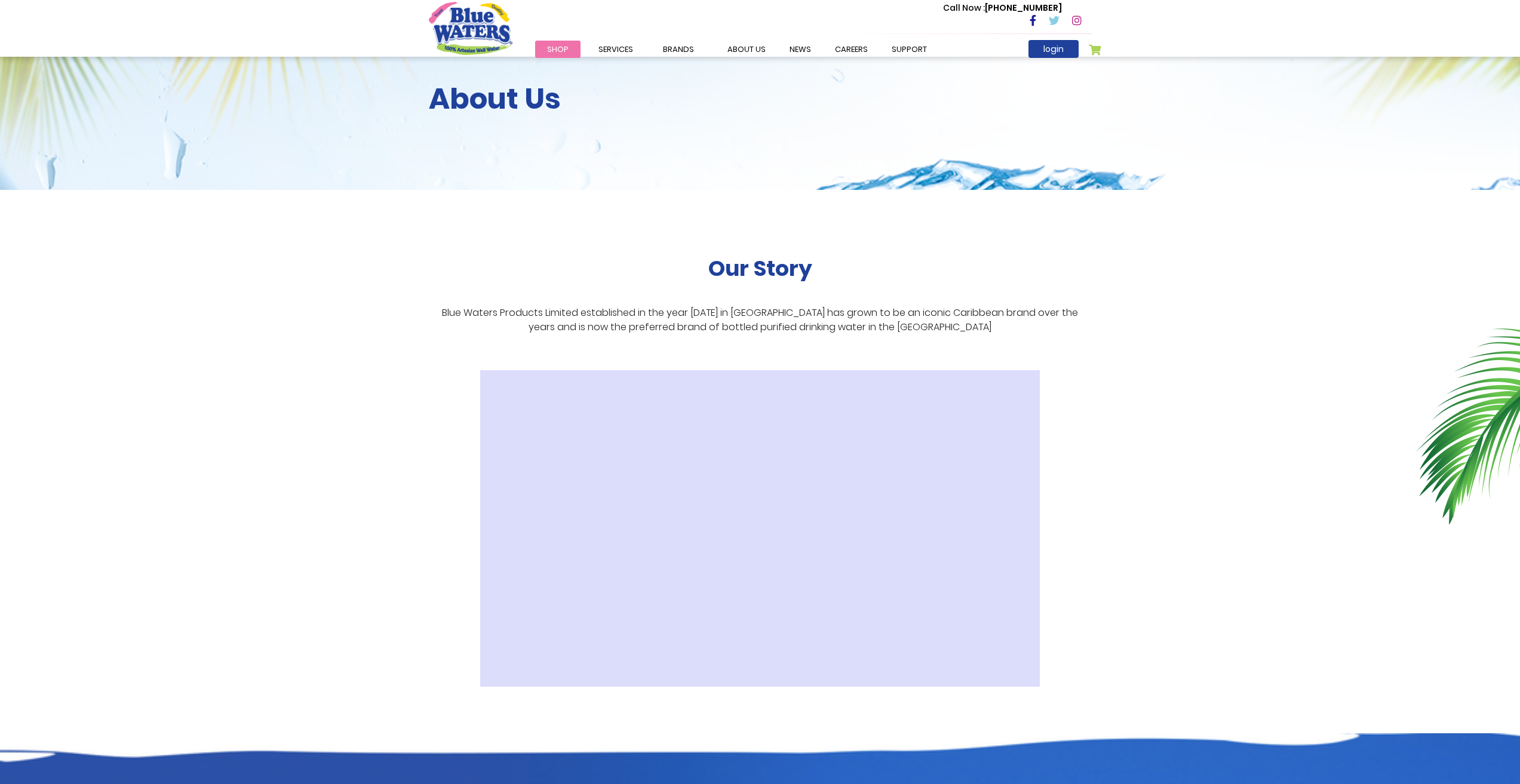
scroll to position [0, 0]
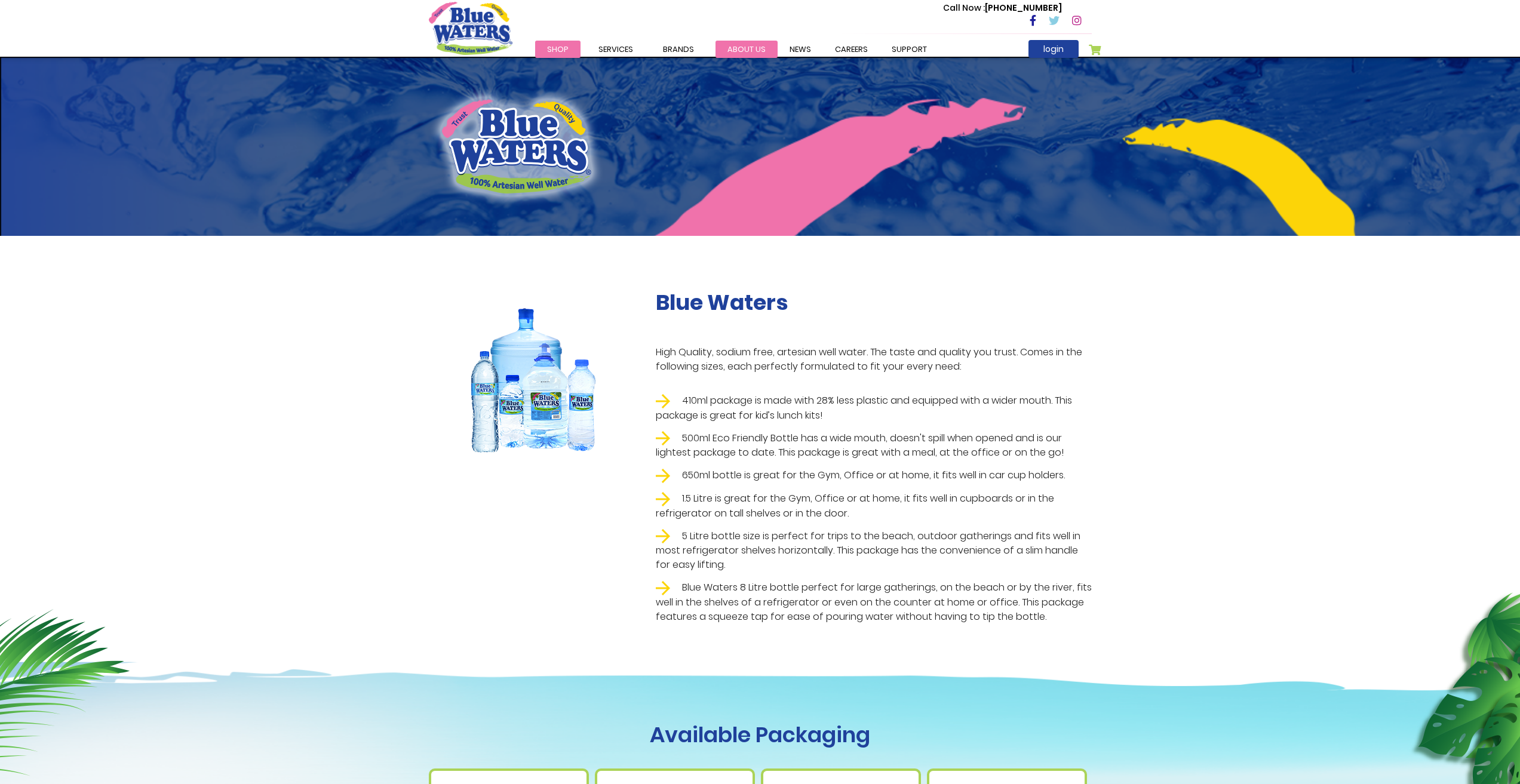
click at [739, 55] on link "about us" at bounding box center [746, 49] width 62 height 18
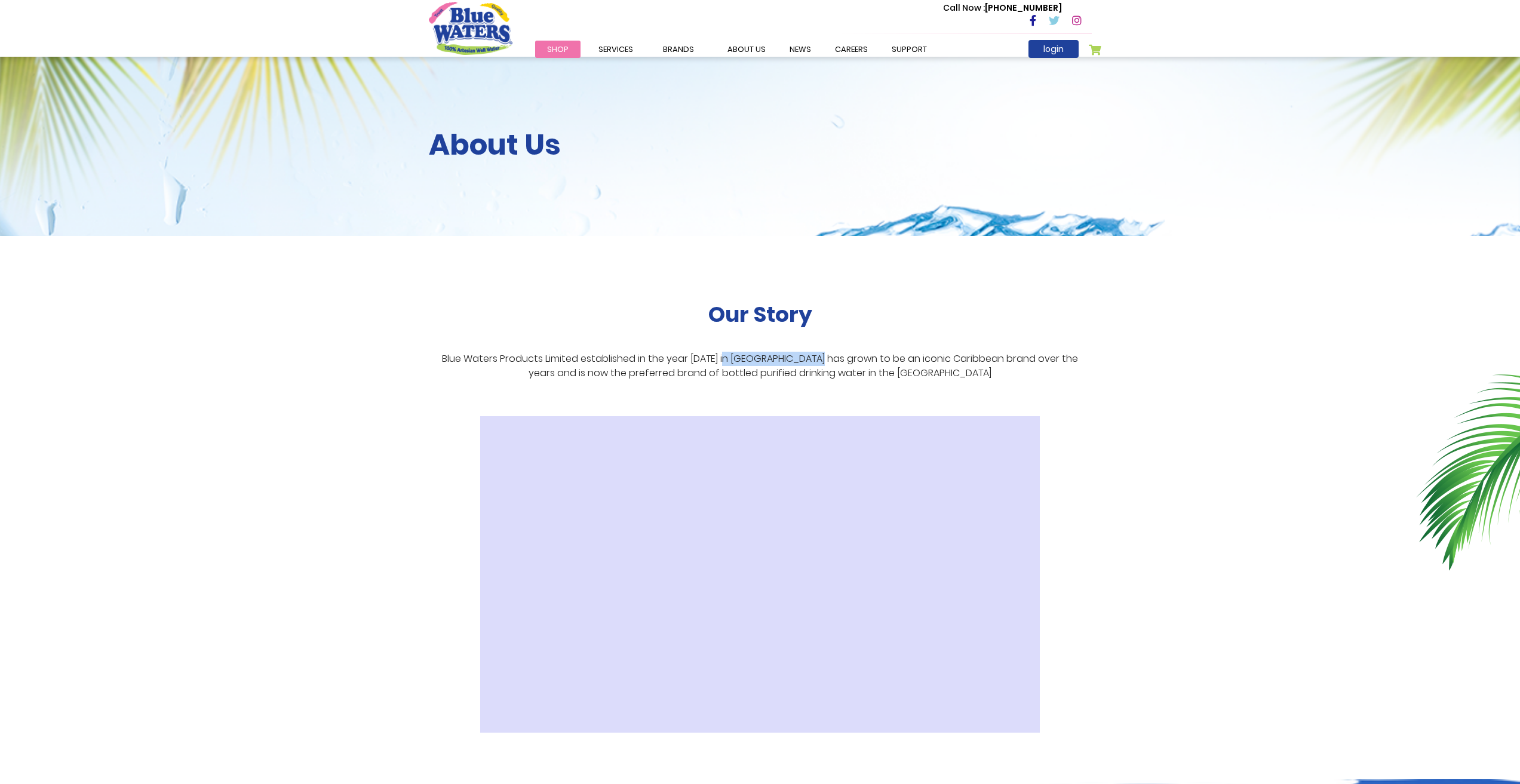
drag, startPoint x: 713, startPoint y: 360, endPoint x: 810, endPoint y: 363, distance: 97.0
click at [810, 363] on p "Blue Waters Products Limited established in the year [DATE] in [GEOGRAPHIC_DATA…" at bounding box center [760, 365] width 663 height 28
copy p "[GEOGRAPHIC_DATA]"
